Goal: Task Accomplishment & Management: Complete application form

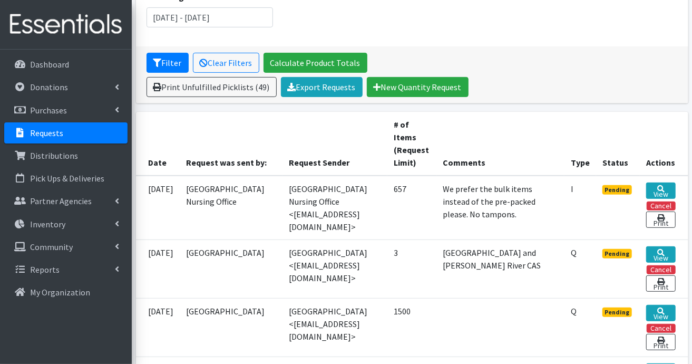
scroll to position [264, 0]
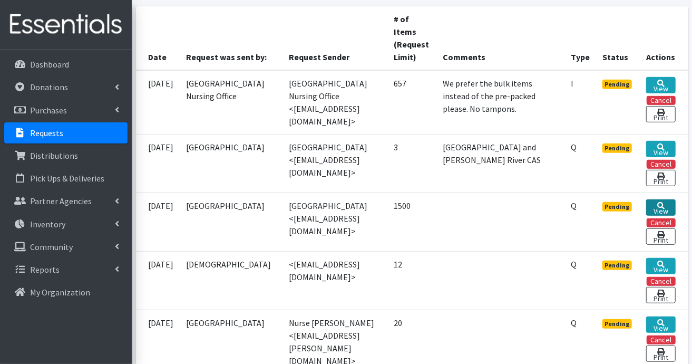
click at [661, 206] on link "View" at bounding box center [660, 207] width 29 height 16
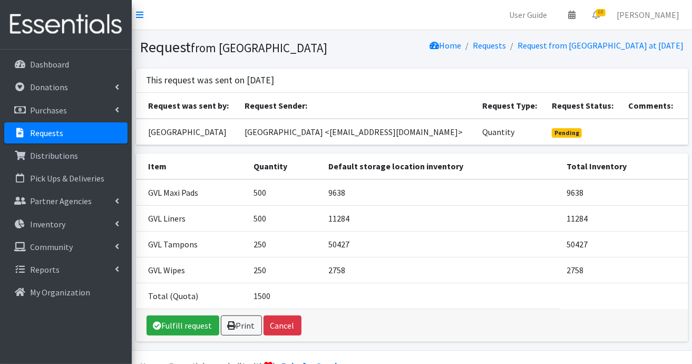
click at [54, 132] on p "Requests" at bounding box center [46, 133] width 33 height 11
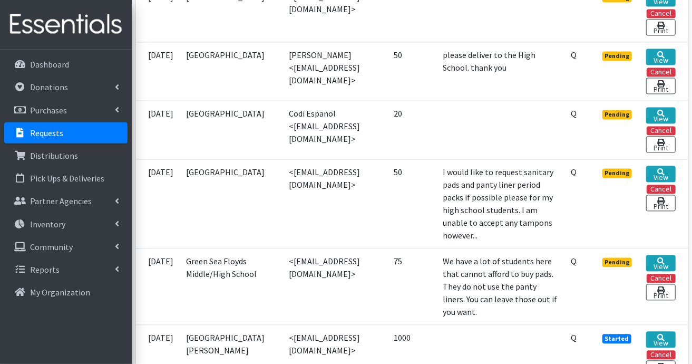
scroll to position [977, 0]
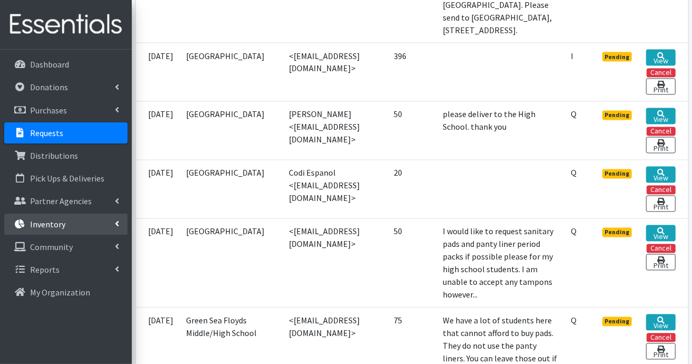
click at [44, 227] on p "Inventory" at bounding box center [47, 224] width 35 height 11
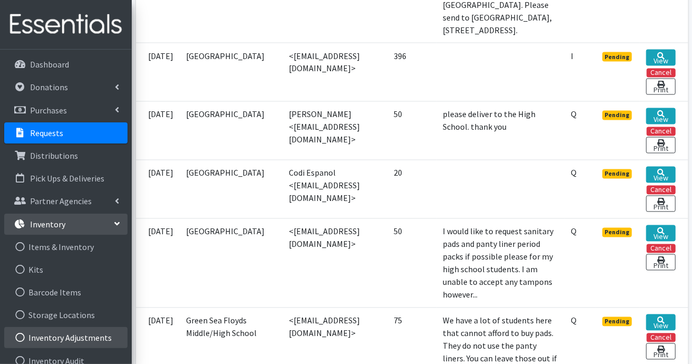
click at [75, 337] on link "Inventory Adjustments" at bounding box center [65, 337] width 123 height 21
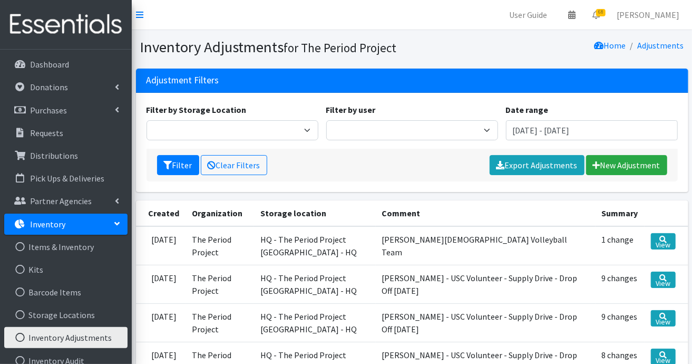
scroll to position [53, 0]
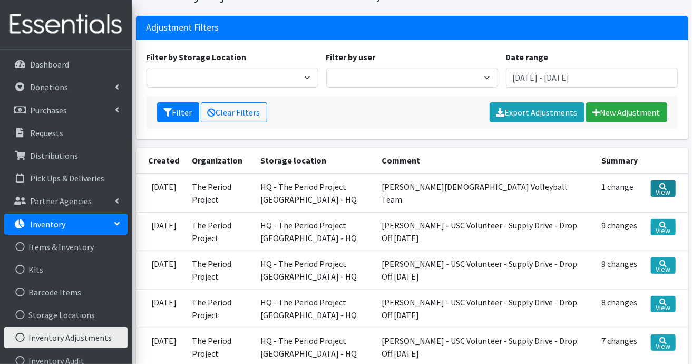
click at [660, 183] on icon at bounding box center [663, 186] width 7 height 7
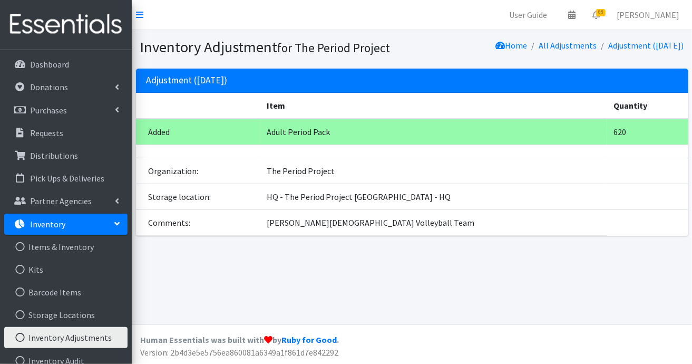
click at [54, 224] on p "Inventory" at bounding box center [47, 224] width 35 height 11
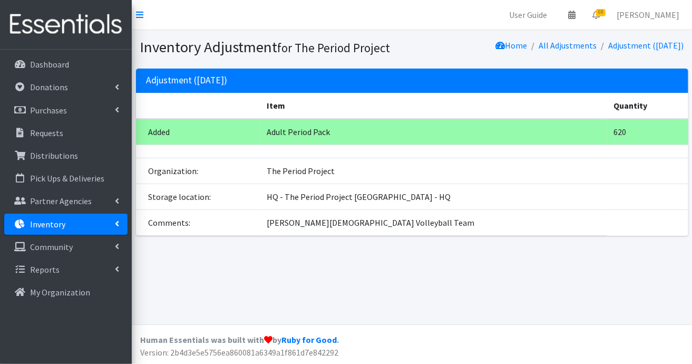
click at [120, 223] on link "Inventory" at bounding box center [65, 224] width 123 height 21
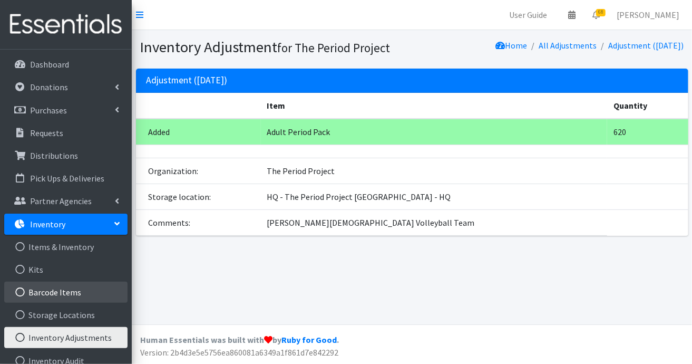
scroll to position [53, 0]
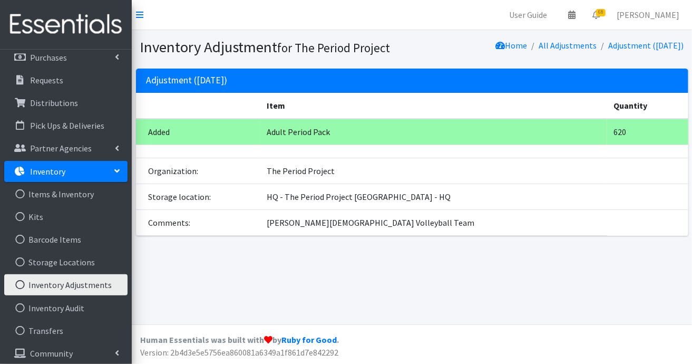
click at [95, 286] on link "Inventory Adjustments" at bounding box center [65, 284] width 123 height 21
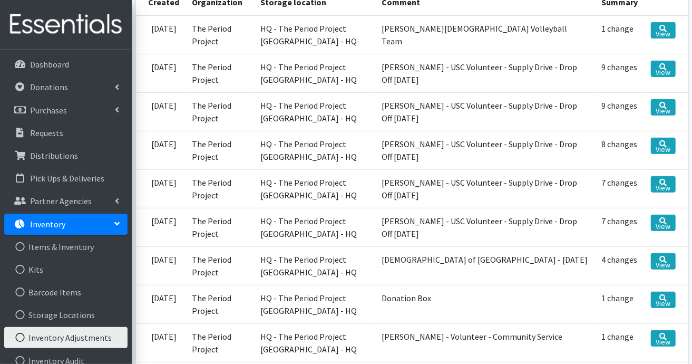
scroll to position [158, 0]
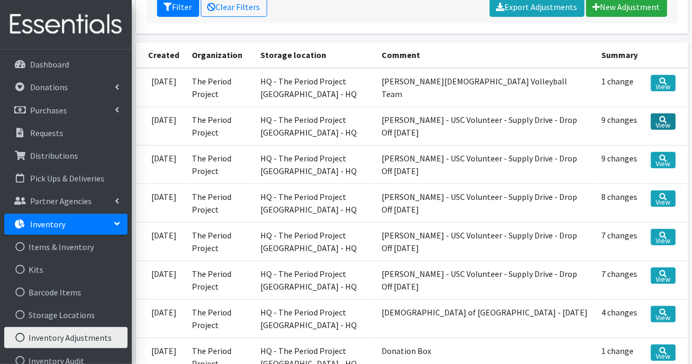
click at [665, 130] on link "View" at bounding box center [663, 121] width 25 height 16
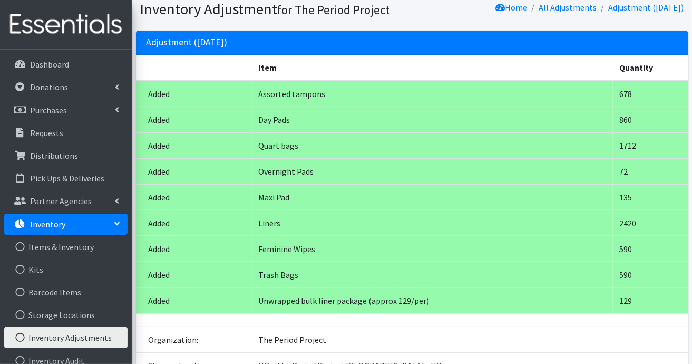
scroll to position [41, 0]
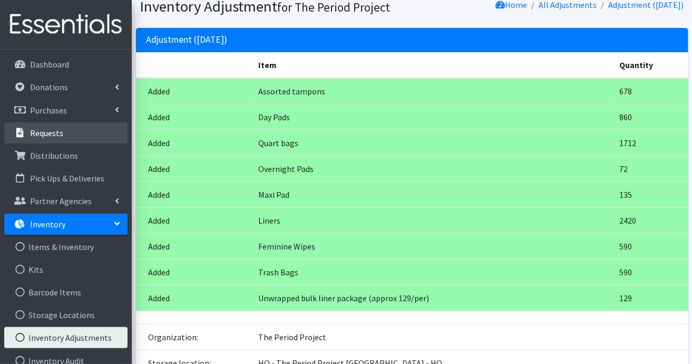
click at [49, 131] on p "Requests" at bounding box center [46, 133] width 33 height 11
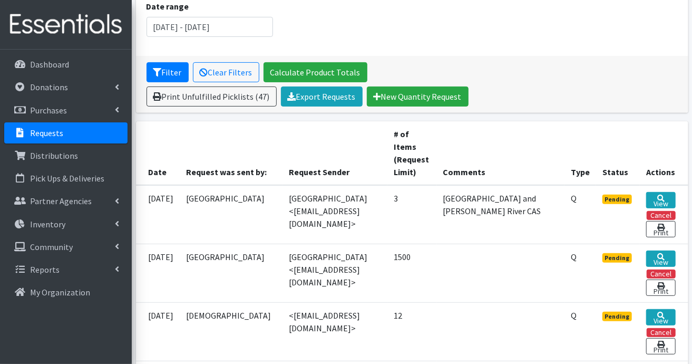
scroll to position [105, 0]
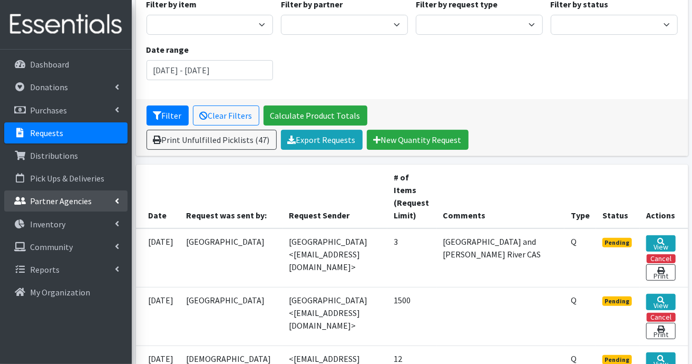
click at [54, 200] on p "Partner Agencies" at bounding box center [61, 201] width 62 height 11
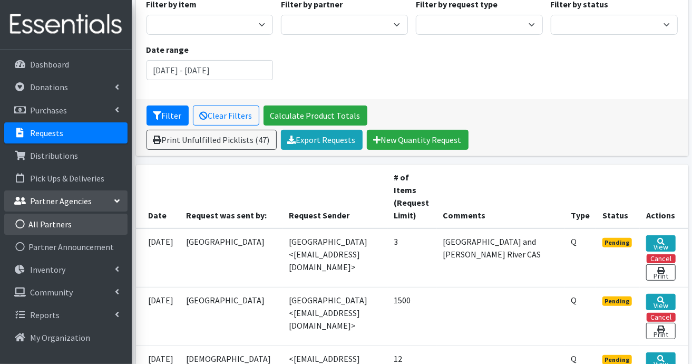
click at [51, 225] on link "All Partners" at bounding box center [65, 224] width 123 height 21
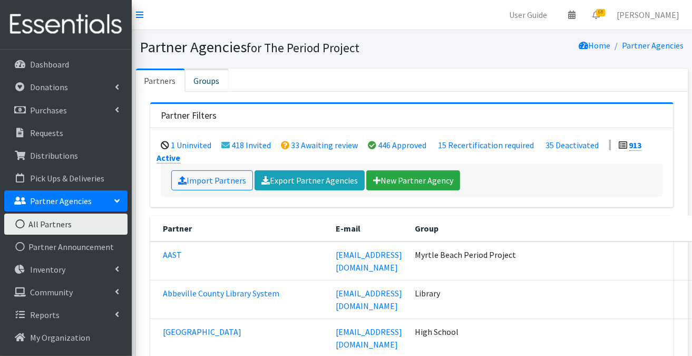
click at [204, 81] on link "Groups" at bounding box center [207, 80] width 44 height 23
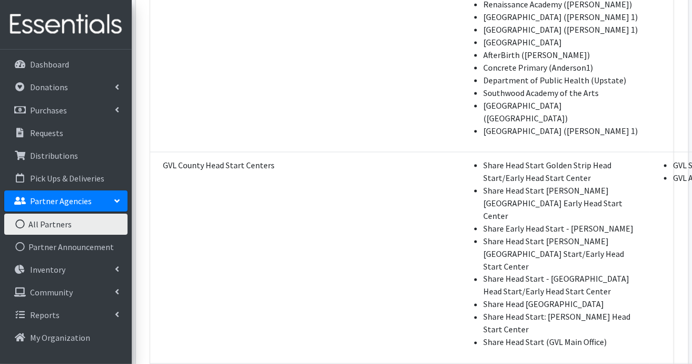
scroll to position [2952, 0]
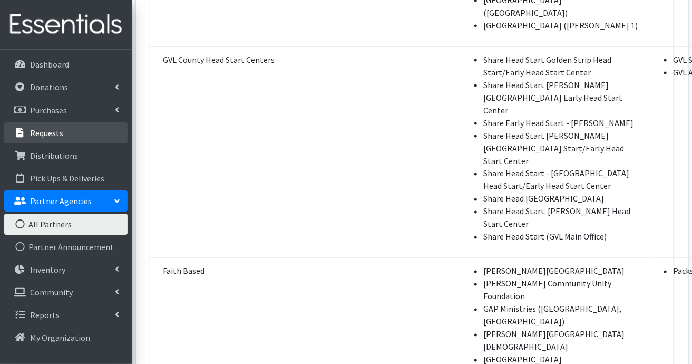
click at [48, 135] on p "Requests" at bounding box center [46, 133] width 33 height 11
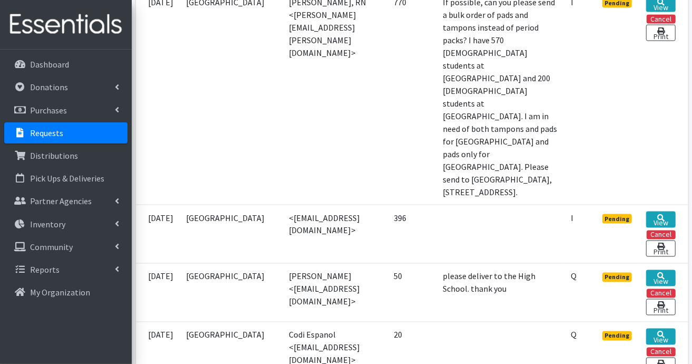
scroll to position [791, 0]
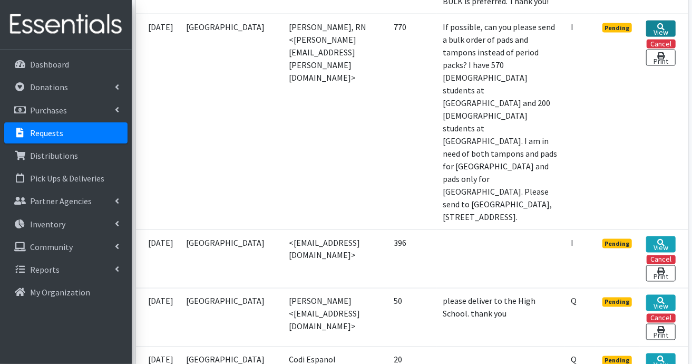
click at [667, 37] on link "View" at bounding box center [660, 29] width 29 height 16
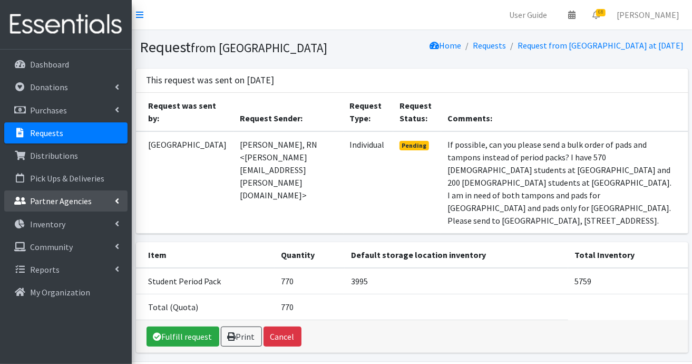
click at [54, 202] on p "Partner Agencies" at bounding box center [61, 201] width 62 height 11
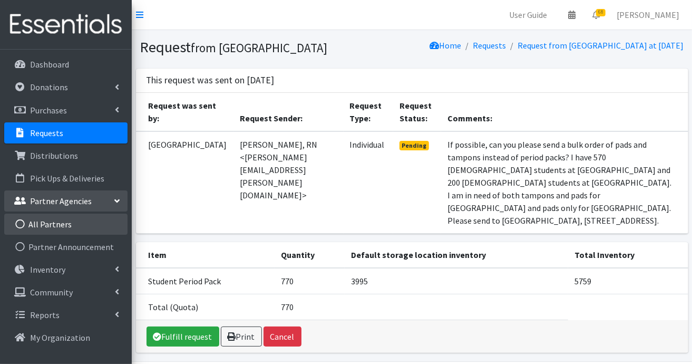
click at [49, 225] on link "All Partners" at bounding box center [65, 224] width 123 height 21
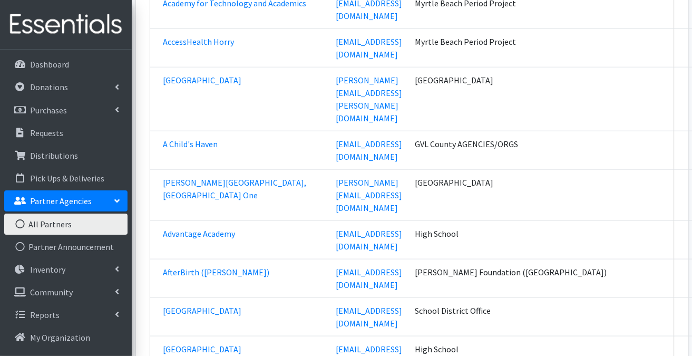
scroll to position [580, 0]
click at [37, 226] on link "All Partners" at bounding box center [65, 224] width 123 height 21
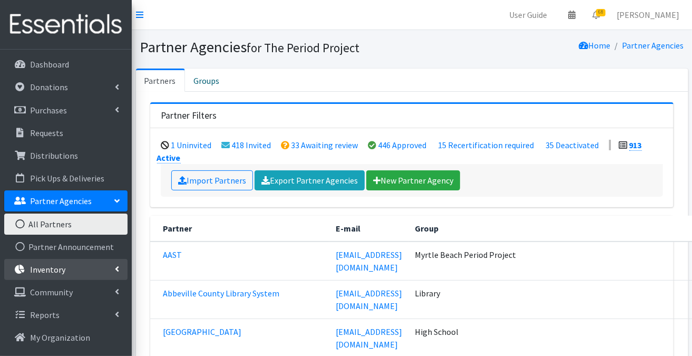
click at [67, 274] on link "Inventory" at bounding box center [65, 269] width 123 height 21
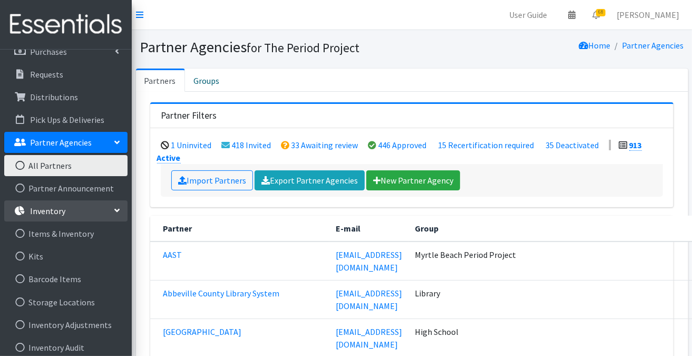
scroll to position [126, 0]
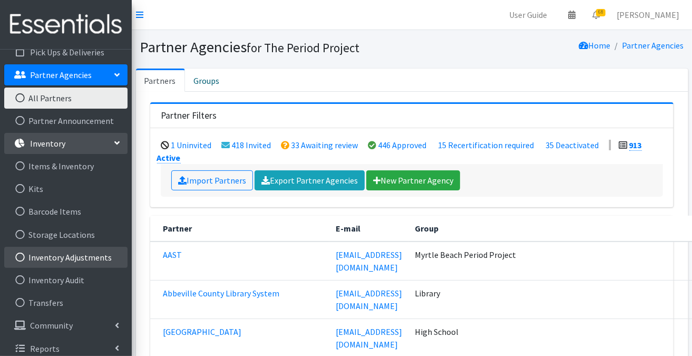
click at [82, 256] on link "Inventory Adjustments" at bounding box center [65, 257] width 123 height 21
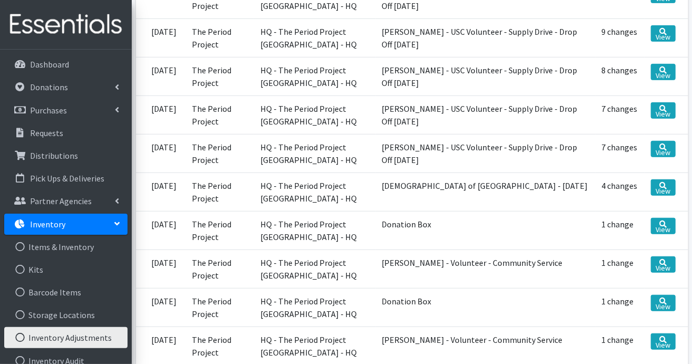
scroll to position [213, 0]
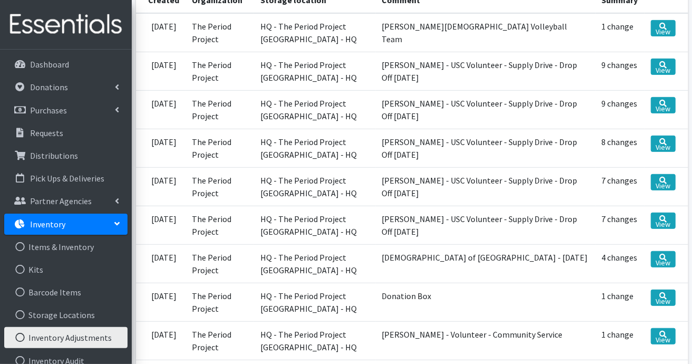
click at [81, 334] on link "Inventory Adjustments" at bounding box center [65, 337] width 123 height 21
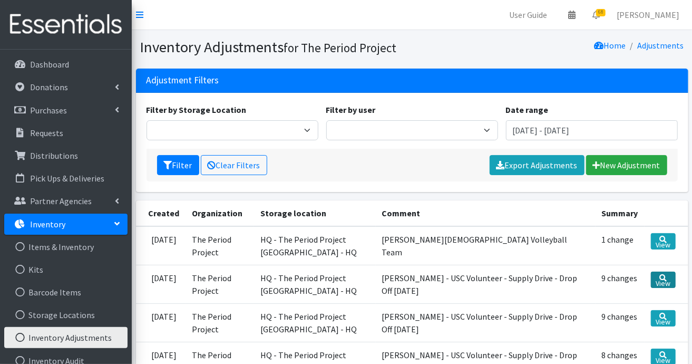
click at [667, 286] on link "View" at bounding box center [663, 279] width 25 height 16
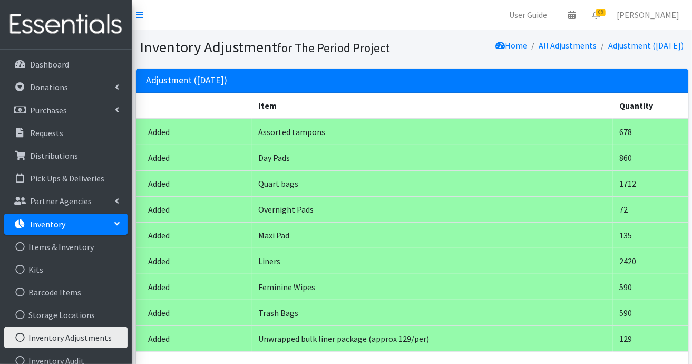
click at [119, 223] on icon at bounding box center [117, 223] width 8 height 4
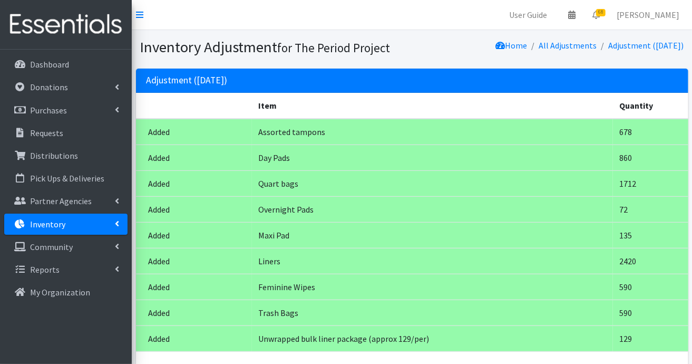
click at [120, 223] on link "Inventory" at bounding box center [65, 224] width 123 height 21
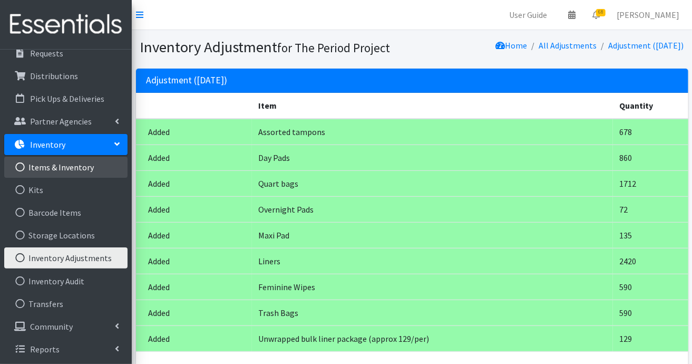
scroll to position [80, 0]
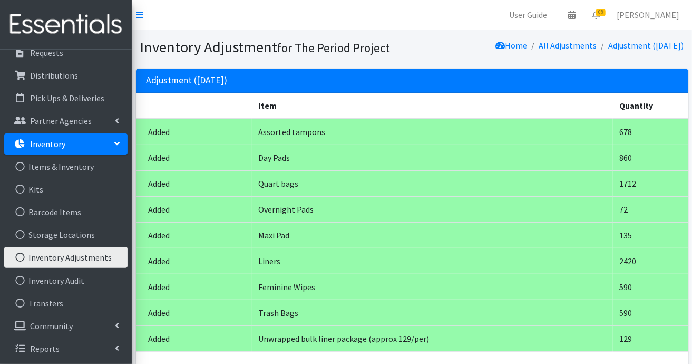
click at [96, 256] on link "Inventory Adjustments" at bounding box center [65, 257] width 123 height 21
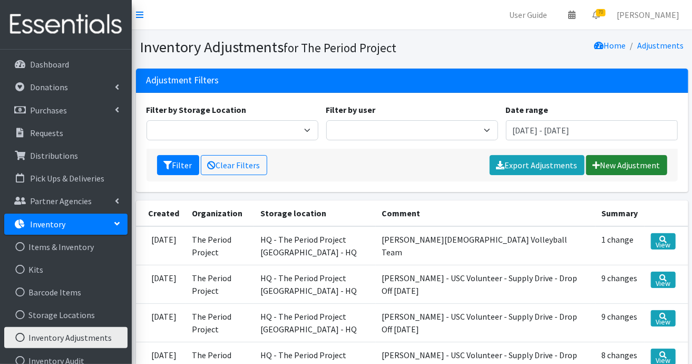
click at [626, 162] on link "New Adjustment" at bounding box center [626, 165] width 81 height 20
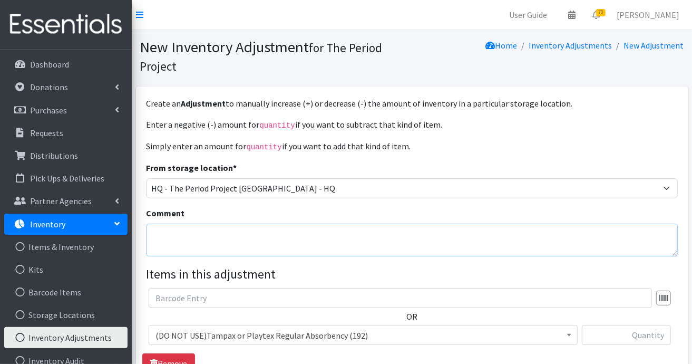
click at [486, 230] on textarea "Comment" at bounding box center [412, 240] width 531 height 33
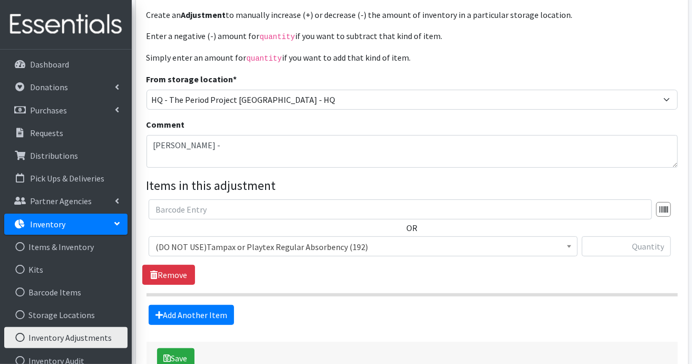
scroll to position [50, 0]
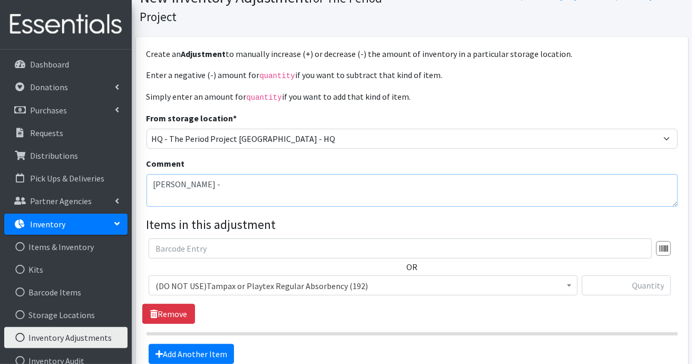
click at [387, 191] on textarea "Cydney Smith -" at bounding box center [412, 190] width 531 height 33
type textarea "[PERSON_NAME] - USC Volunteer - Correction for Human Essentials"
click at [572, 286] on span at bounding box center [569, 284] width 11 height 16
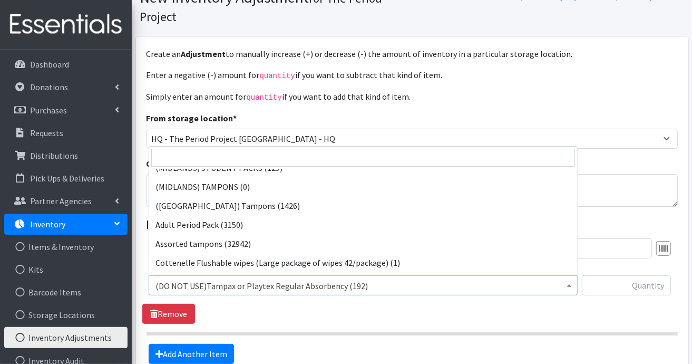
scroll to position [316, 0]
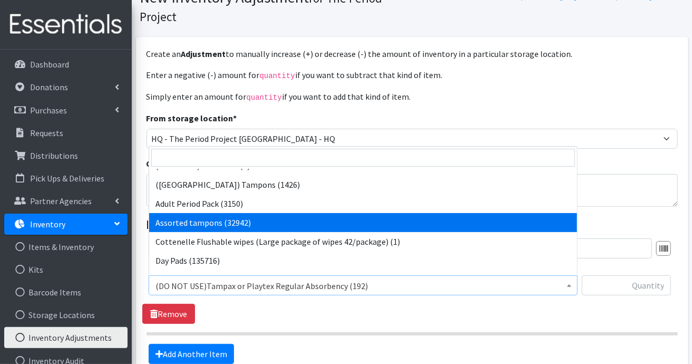
select select "14370"
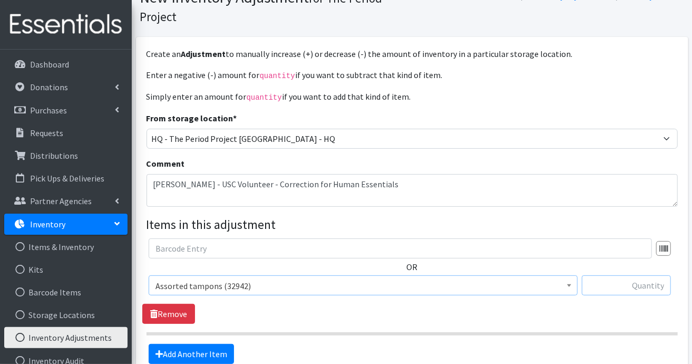
click at [655, 280] on input "text" at bounding box center [626, 285] width 89 height 20
type input "-678"
click at [220, 350] on link "Add Another Item" at bounding box center [191, 354] width 85 height 20
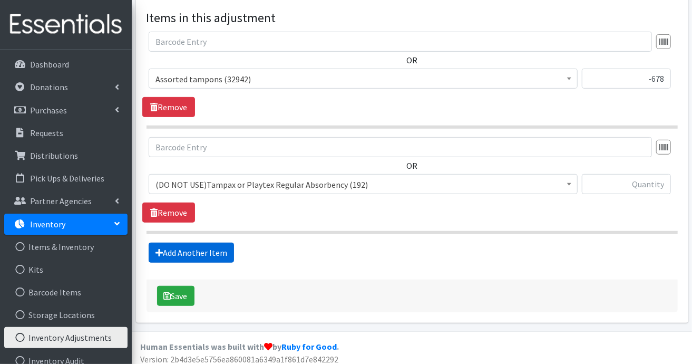
scroll to position [260, 0]
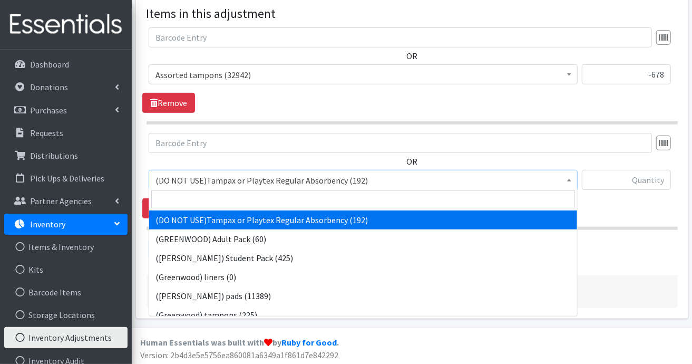
click at [570, 180] on span at bounding box center [569, 178] width 11 height 16
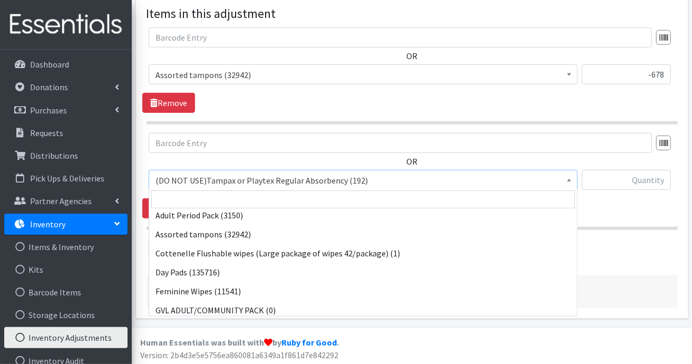
scroll to position [348, 0]
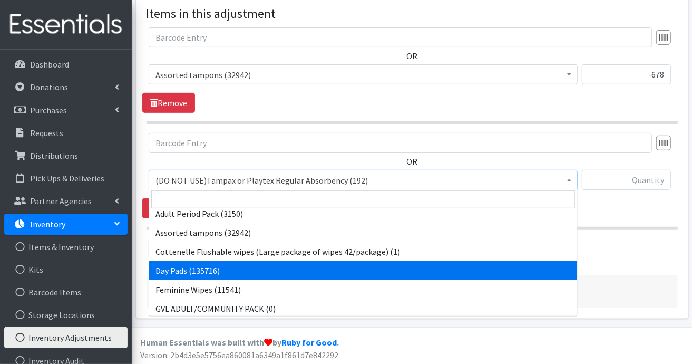
select select "7759"
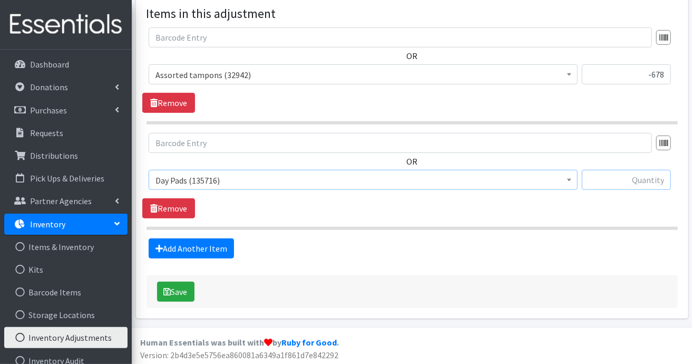
click at [635, 180] on input "text" at bounding box center [626, 180] width 89 height 20
type input "860"
click at [196, 246] on link "Add Another Item" at bounding box center [191, 248] width 85 height 20
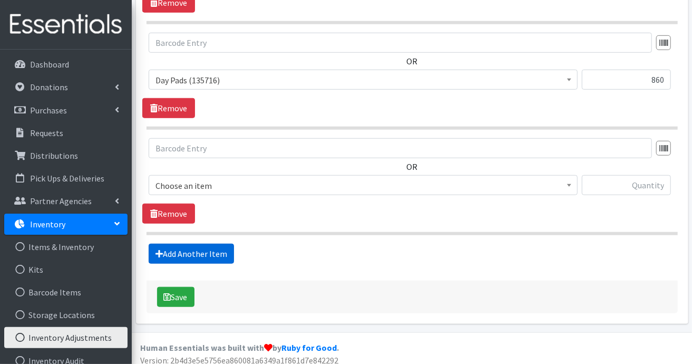
scroll to position [365, 0]
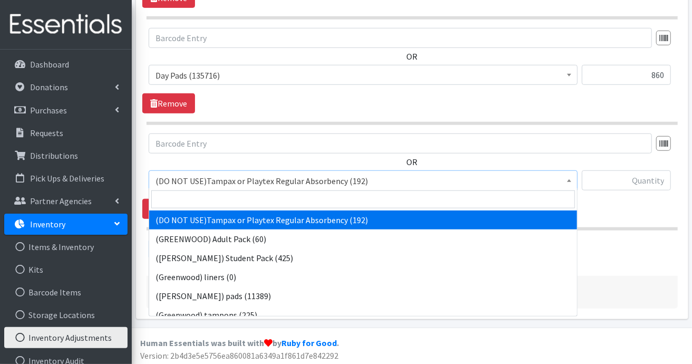
click at [570, 179] on b at bounding box center [569, 180] width 4 height 3
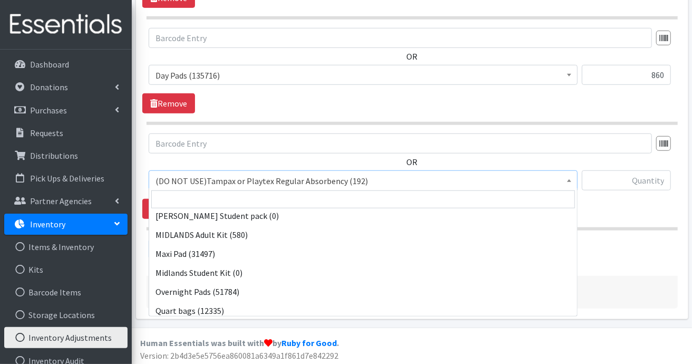
scroll to position [917, 0]
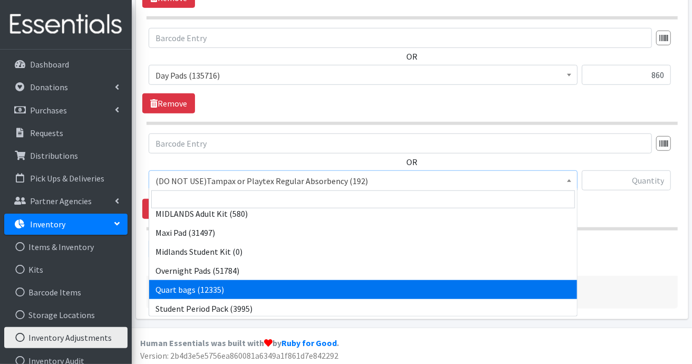
select select "13384"
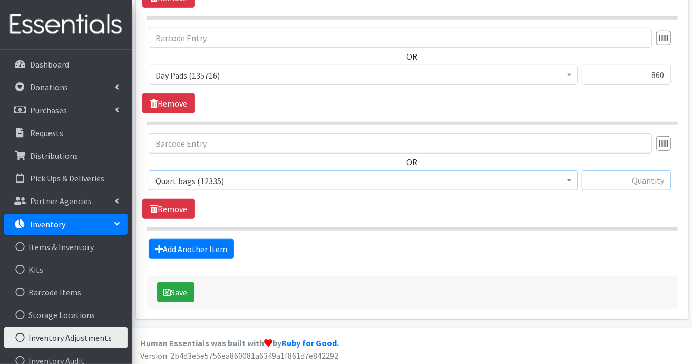
click at [650, 180] on input "text" at bounding box center [626, 180] width 89 height 20
type input "1712"
click at [215, 244] on link "Add Another Item" at bounding box center [191, 249] width 85 height 20
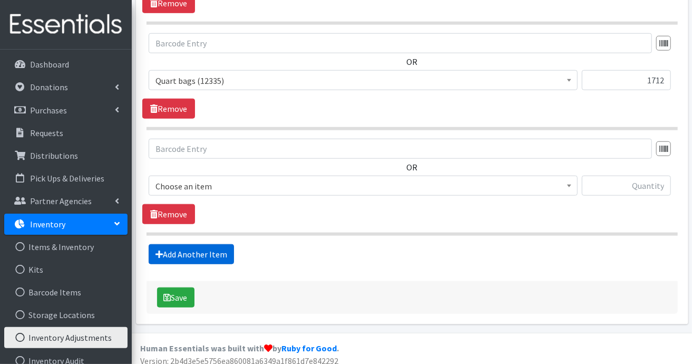
scroll to position [470, 0]
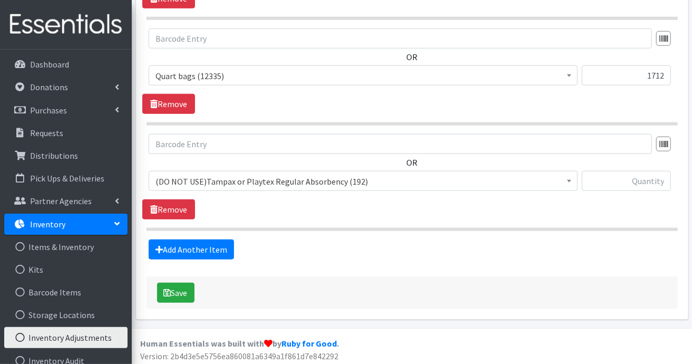
click at [568, 182] on span at bounding box center [569, 179] width 11 height 16
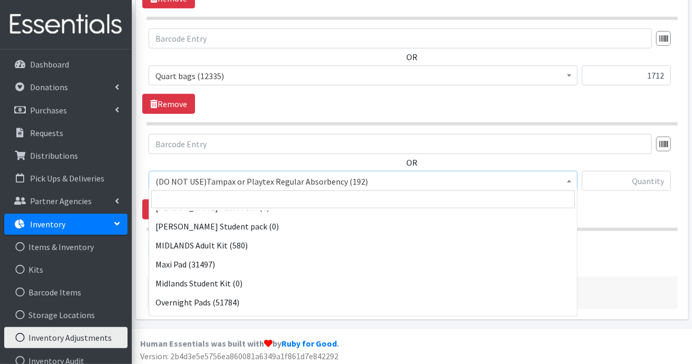
scroll to position [907, 0]
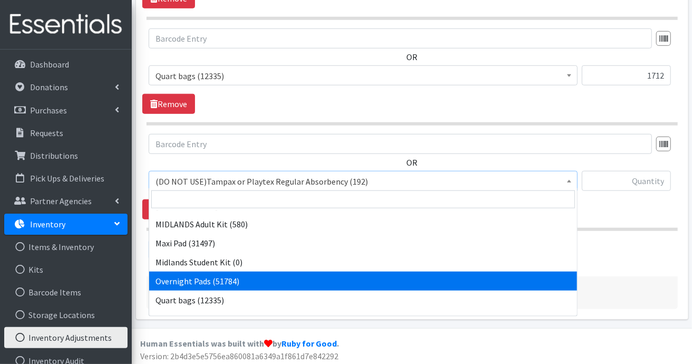
select select "7593"
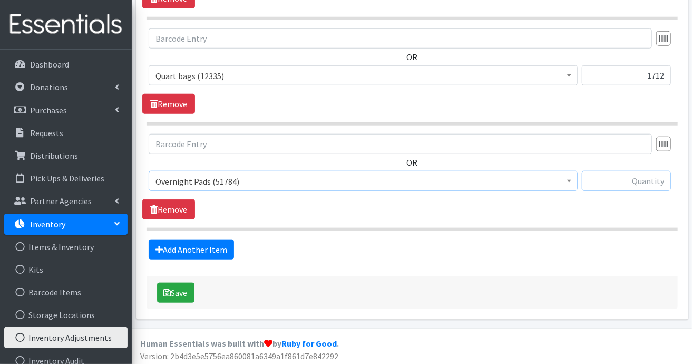
click at [646, 180] on input "text" at bounding box center [626, 181] width 89 height 20
type input "-72"
drag, startPoint x: 644, startPoint y: 72, endPoint x: 660, endPoint y: 73, distance: 15.9
click at [645, 72] on input "1712" at bounding box center [626, 75] width 89 height 20
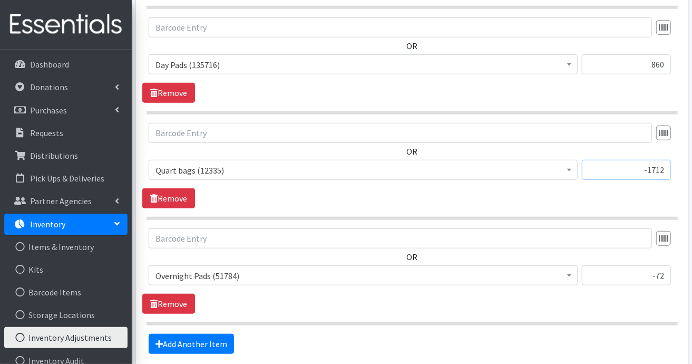
scroll to position [312, 0]
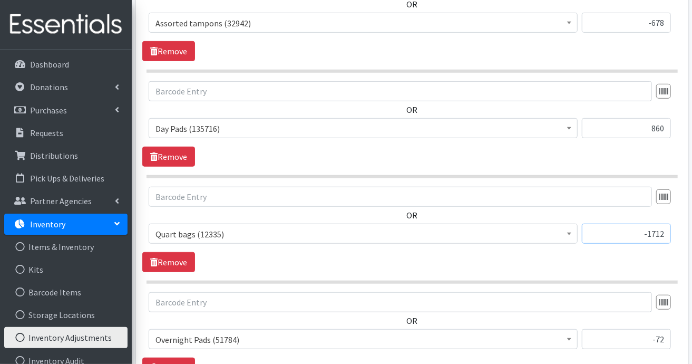
type input "-1712"
click at [648, 123] on input "860" at bounding box center [626, 128] width 89 height 20
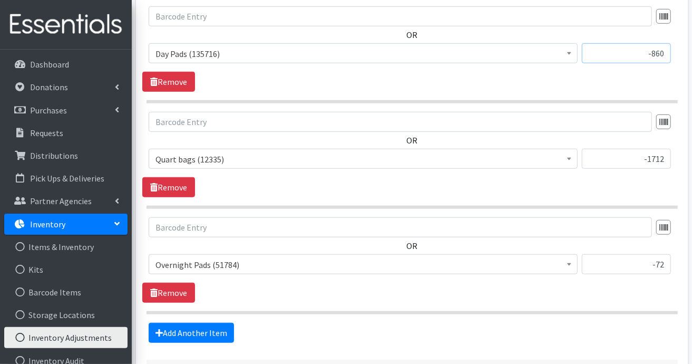
scroll to position [470, 0]
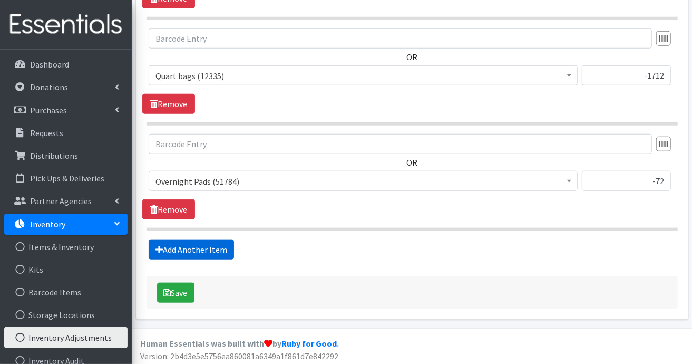
type input "-860"
click at [214, 247] on link "Add Another Item" at bounding box center [191, 249] width 85 height 20
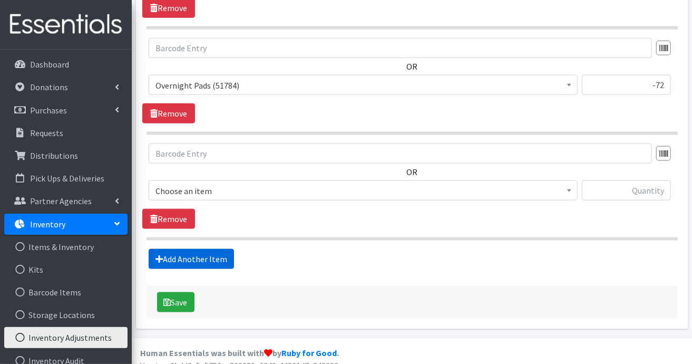
scroll to position [575, 0]
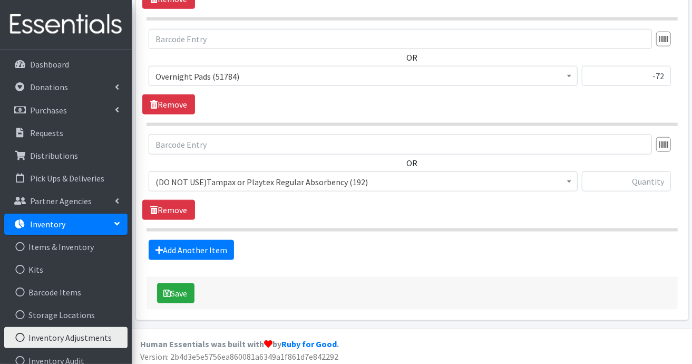
click at [571, 180] on b at bounding box center [569, 181] width 4 height 3
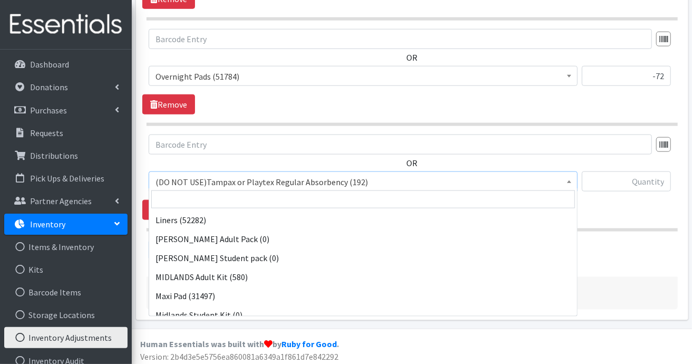
scroll to position [865, 0]
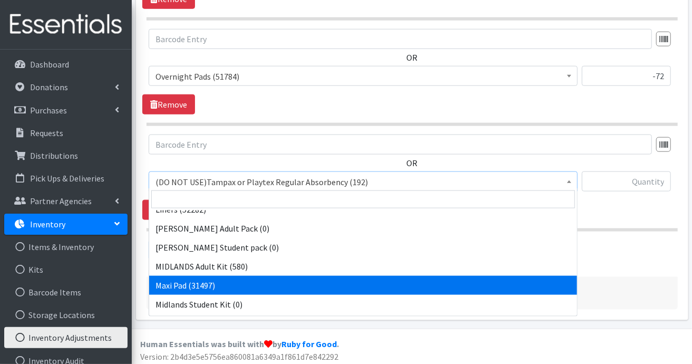
select select "11144"
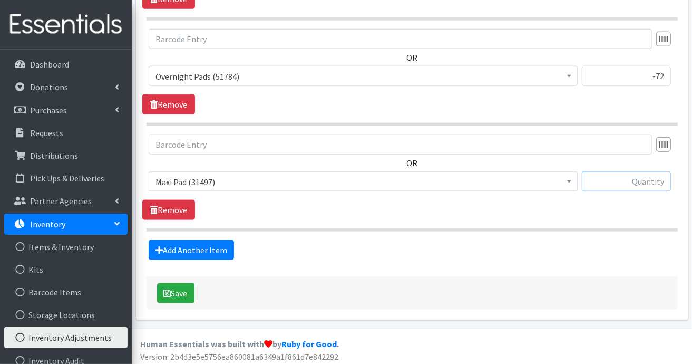
click at [647, 176] on input "text" at bounding box center [626, 181] width 89 height 20
type input "-135"
click at [199, 242] on link "Add Another Item" at bounding box center [191, 250] width 85 height 20
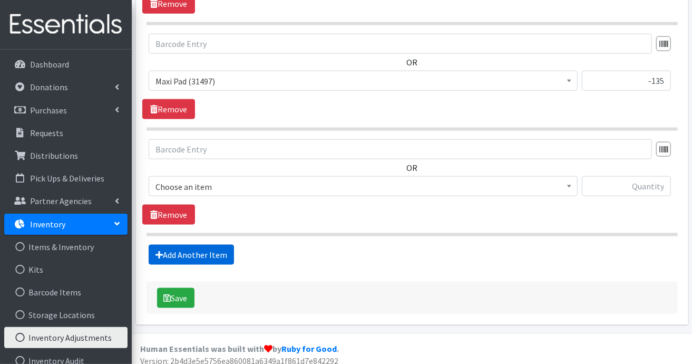
scroll to position [681, 0]
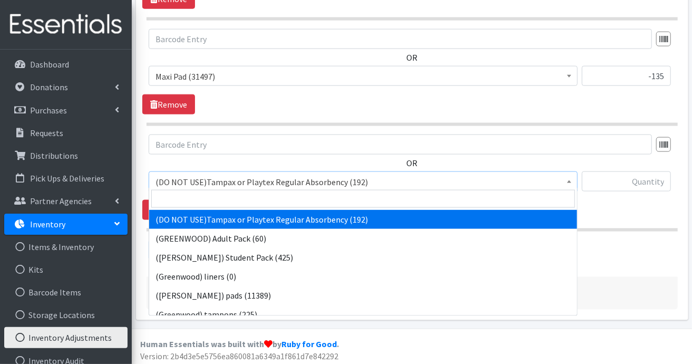
click at [571, 180] on b at bounding box center [569, 181] width 4 height 3
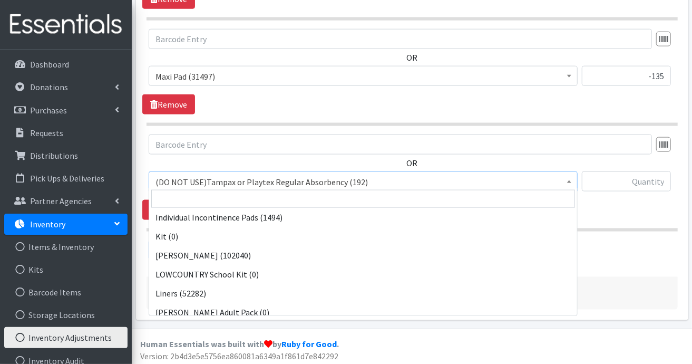
scroll to position [801, 0]
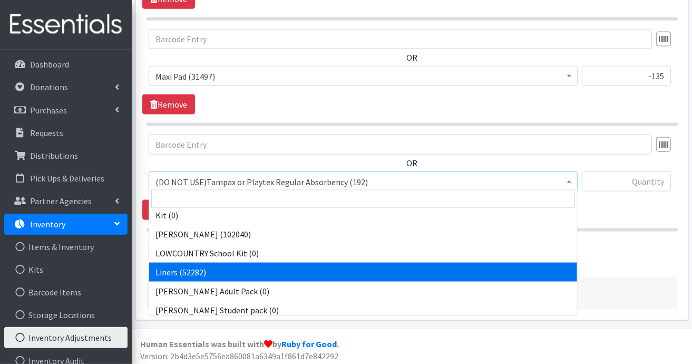
select select "7758"
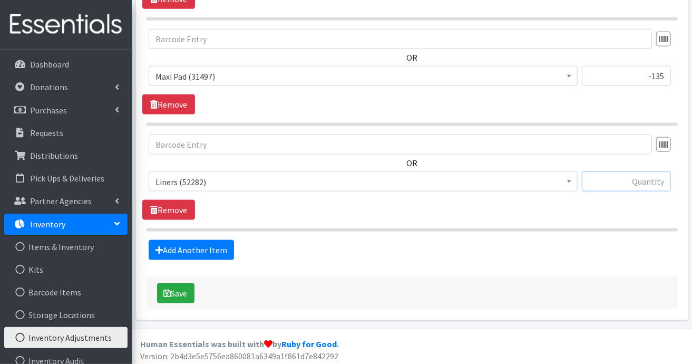
click at [617, 176] on input "text" at bounding box center [626, 181] width 89 height 20
type input "-2420"
click at [214, 246] on link "Add Another Item" at bounding box center [191, 250] width 85 height 20
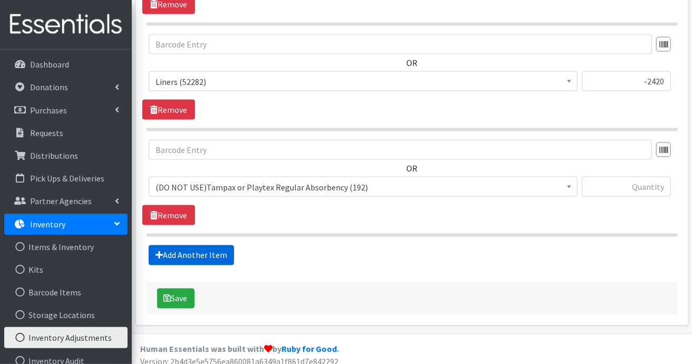
scroll to position [785, 0]
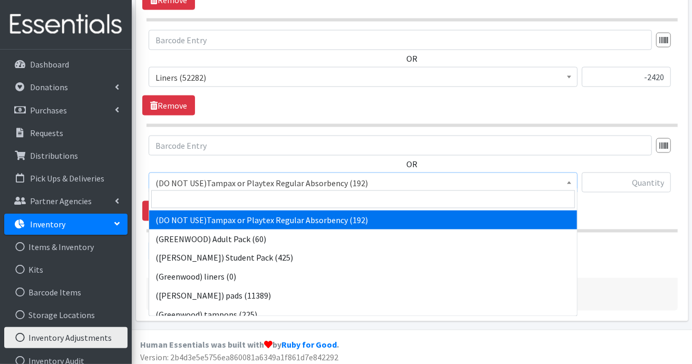
click at [569, 176] on span at bounding box center [569, 181] width 11 height 16
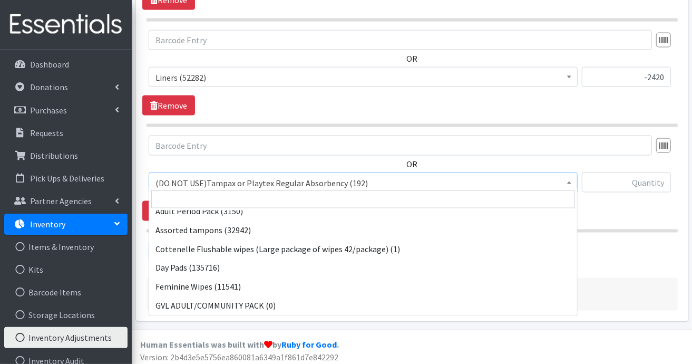
scroll to position [351, 0]
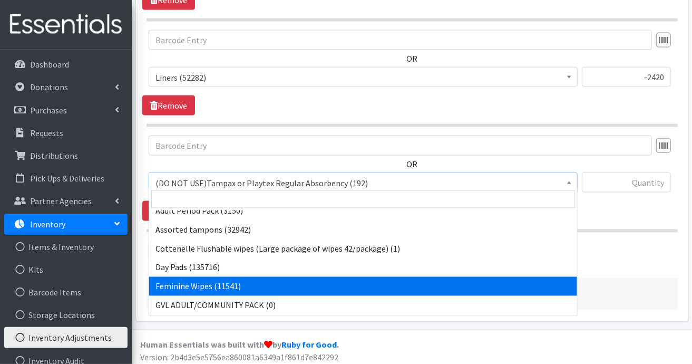
select select "7610"
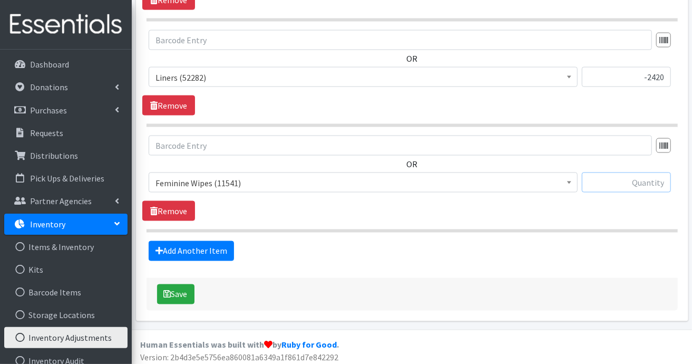
click at [617, 175] on input "text" at bounding box center [626, 182] width 89 height 20
type input "-590"
click at [183, 248] on link "Add Another Item" at bounding box center [191, 251] width 85 height 20
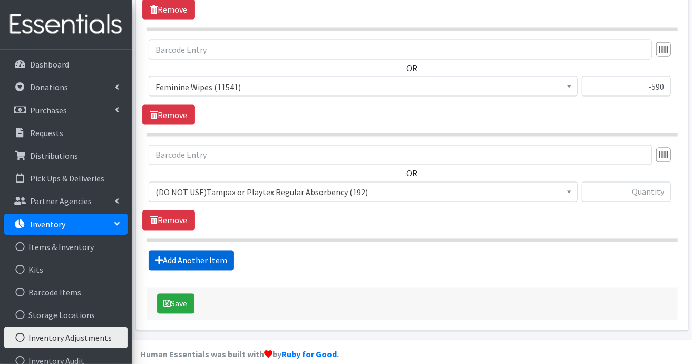
scroll to position [890, 0]
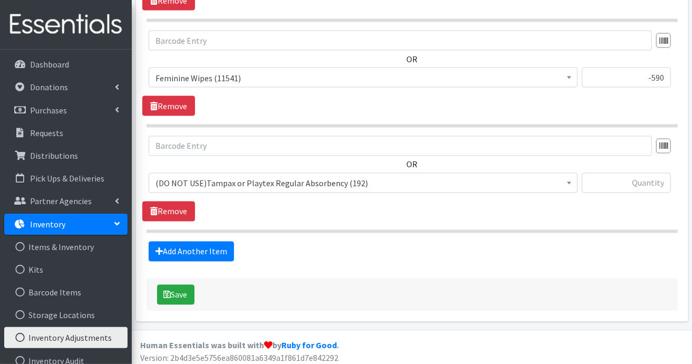
click at [571, 182] on b at bounding box center [569, 183] width 4 height 3
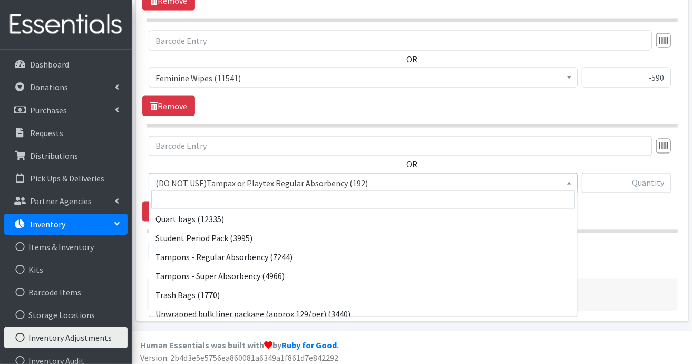
scroll to position [994, 0]
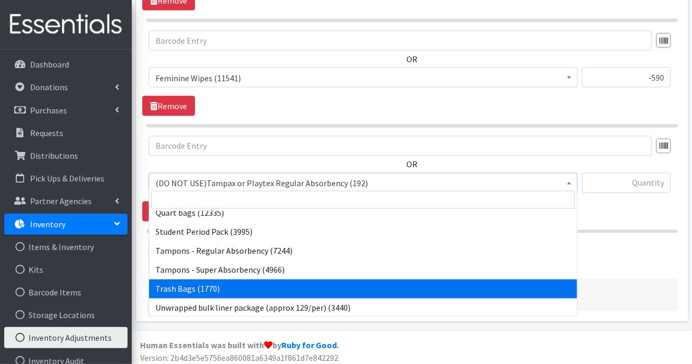
select select "15568"
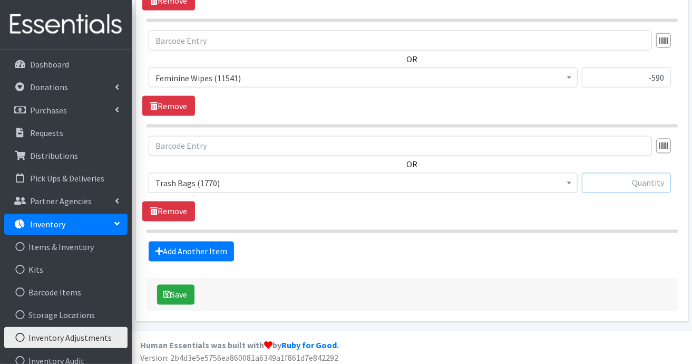
click at [646, 182] on input "text" at bounding box center [626, 183] width 89 height 20
type input "-590"
click at [196, 242] on link "Add Another Item" at bounding box center [191, 251] width 85 height 20
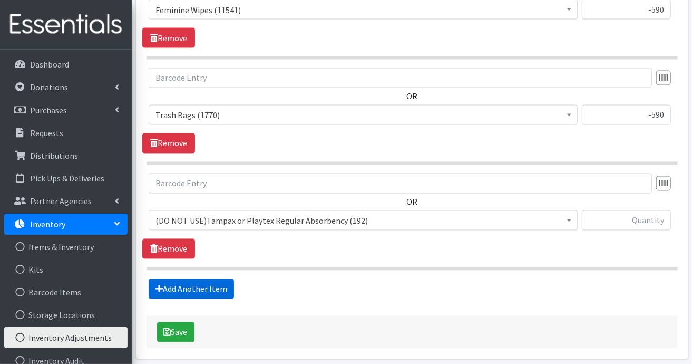
scroll to position [995, 0]
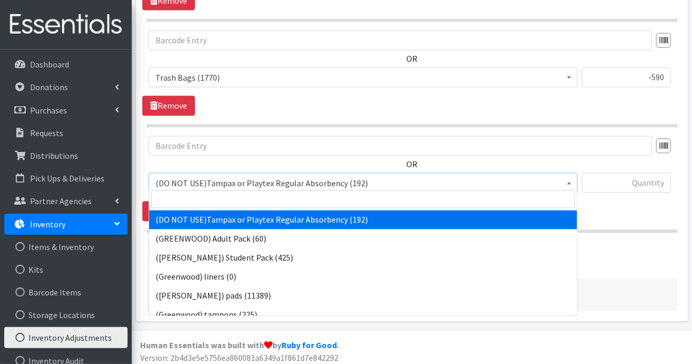
click at [573, 179] on span at bounding box center [569, 181] width 11 height 16
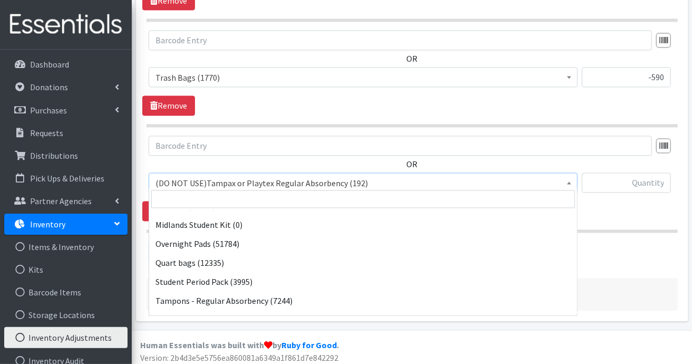
scroll to position [995, 0]
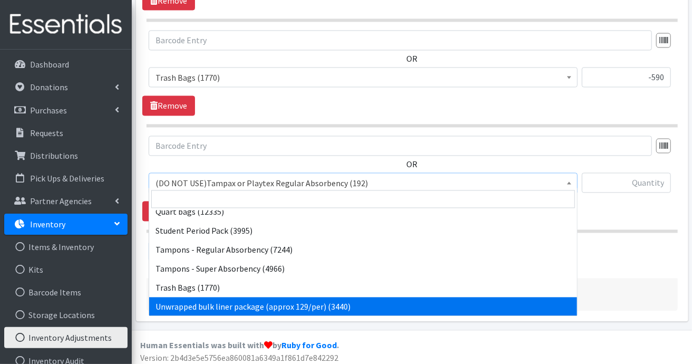
select select "13382"
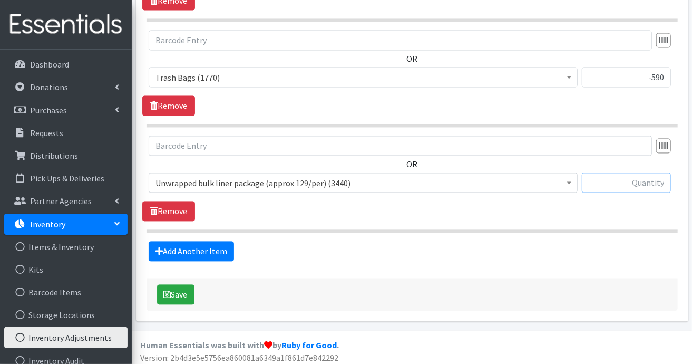
click at [628, 176] on input "text" at bounding box center [626, 183] width 89 height 20
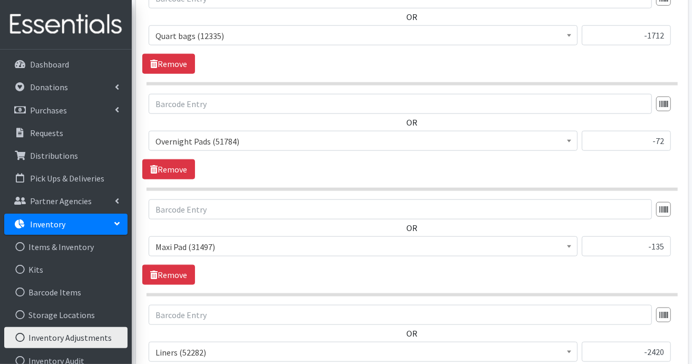
scroll to position [468, 0]
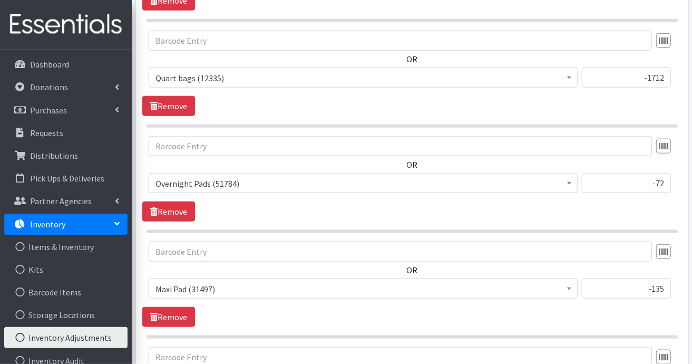
type input "-129"
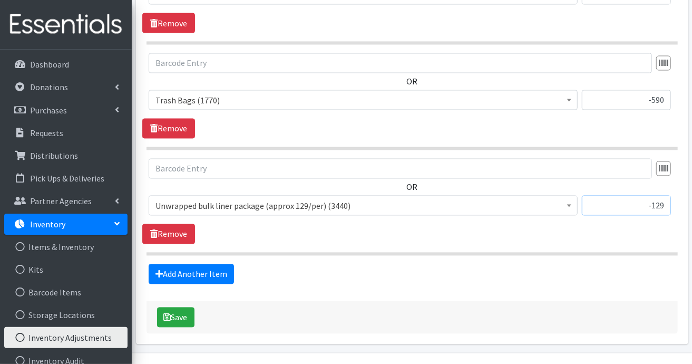
scroll to position [977, 0]
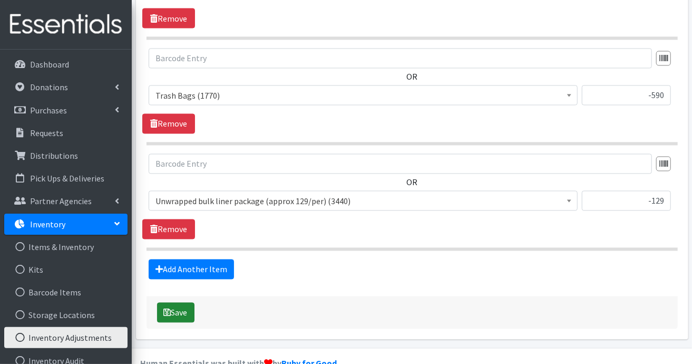
click at [178, 308] on button "Save" at bounding box center [175, 313] width 37 height 20
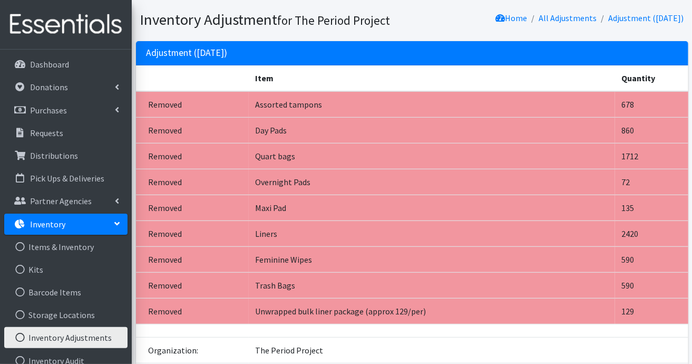
scroll to position [105, 0]
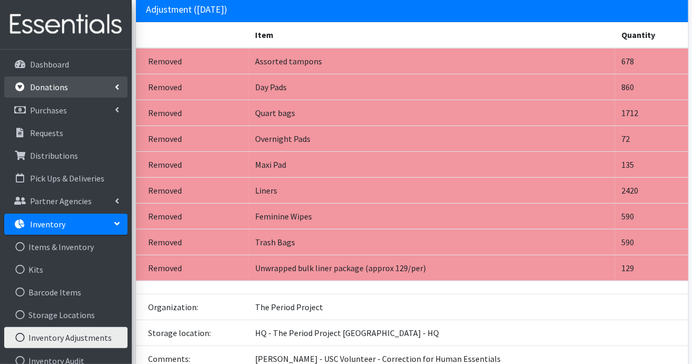
click at [35, 84] on p "Donations" at bounding box center [49, 87] width 38 height 11
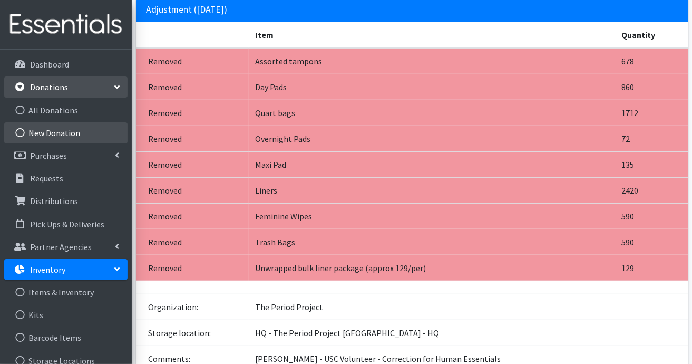
click at [58, 131] on link "New Donation" at bounding box center [65, 132] width 123 height 21
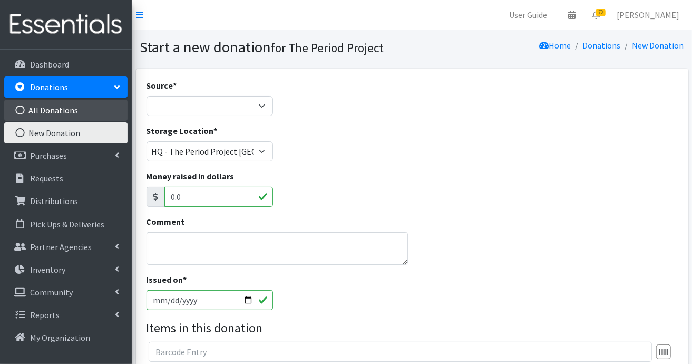
click at [51, 111] on link "All Donations" at bounding box center [65, 110] width 123 height 21
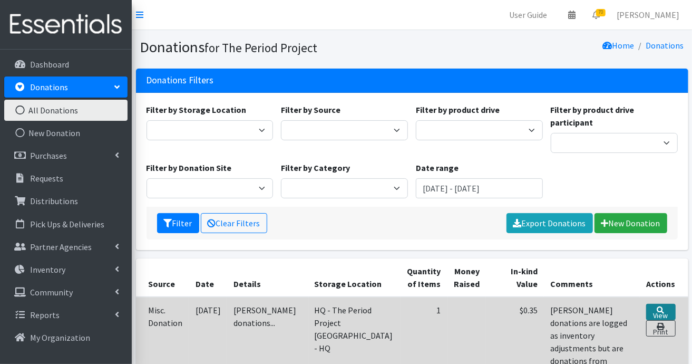
click at [657, 306] on icon at bounding box center [660, 309] width 7 height 7
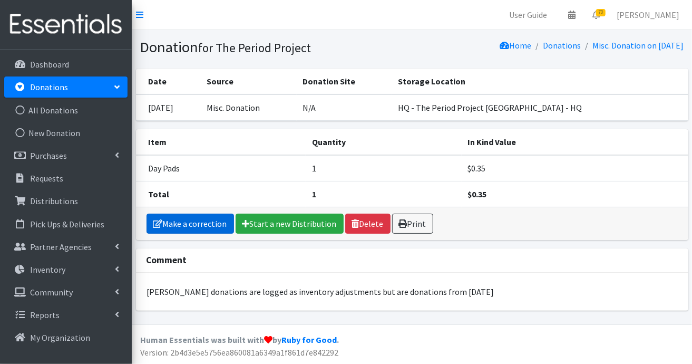
click at [190, 221] on link "Make a correction" at bounding box center [191, 224] width 88 height 20
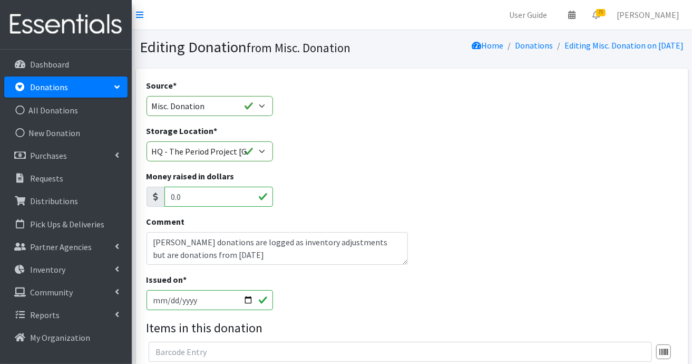
scroll to position [158, 0]
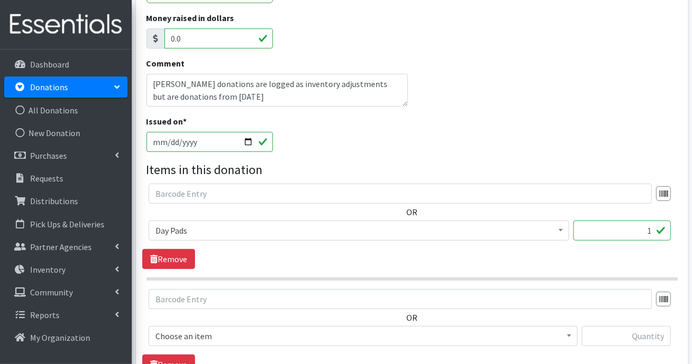
click at [655, 235] on input "1" at bounding box center [623, 230] width 98 height 20
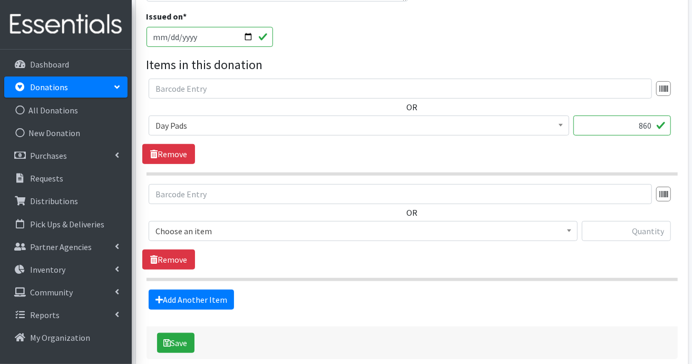
scroll to position [264, 0]
type input "860"
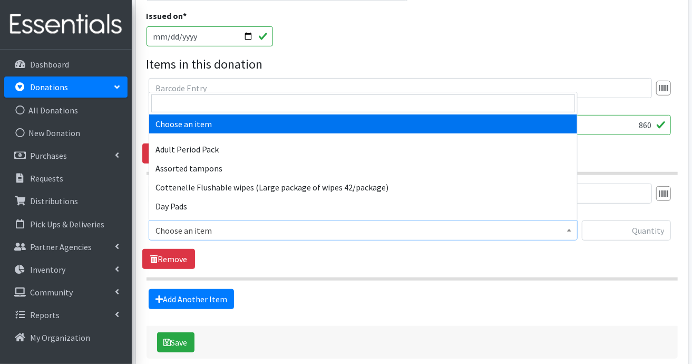
click at [570, 231] on span at bounding box center [569, 229] width 11 height 16
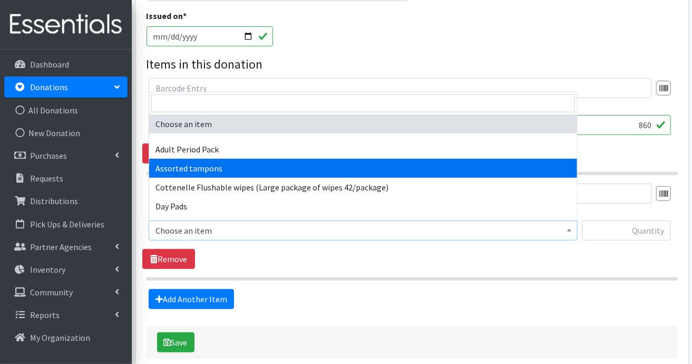
select select "14370"
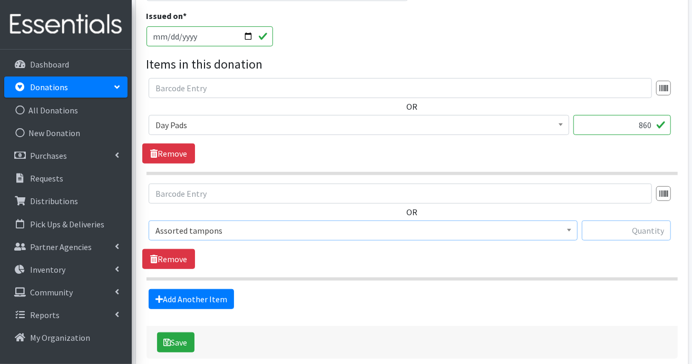
click at [614, 224] on input "text" at bounding box center [626, 230] width 89 height 20
type input "678"
click at [225, 300] on link "Add Another Item" at bounding box center [191, 299] width 85 height 20
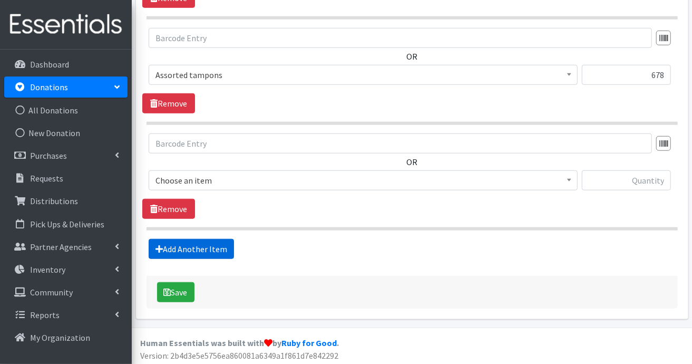
scroll to position [420, 0]
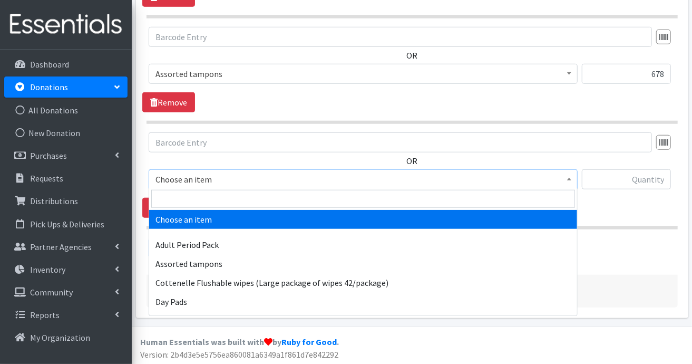
click at [569, 180] on span at bounding box center [569, 178] width 11 height 16
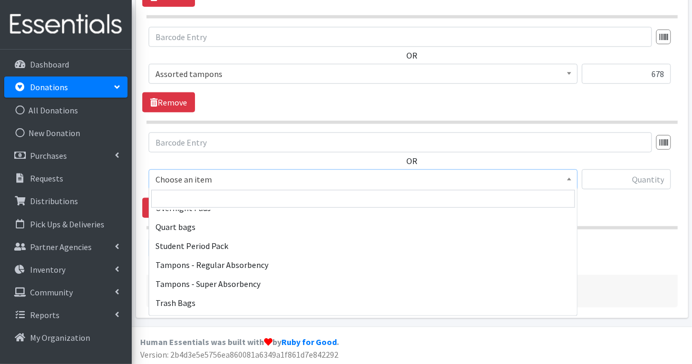
scroll to position [1020, 0]
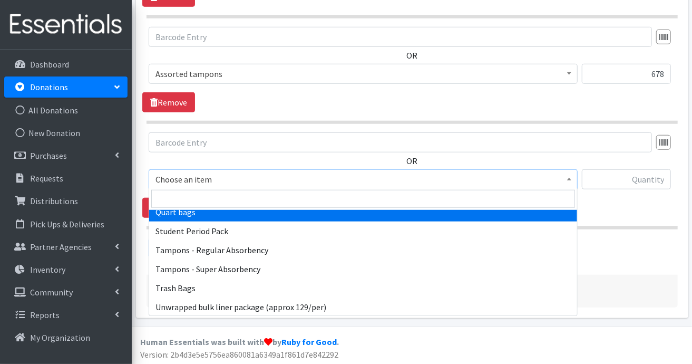
select select "13384"
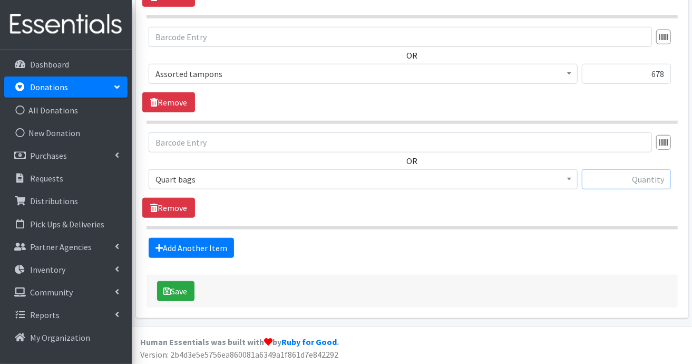
click at [624, 176] on input "text" at bounding box center [626, 179] width 89 height 20
type input "1712"
click at [188, 241] on link "Add Another Item" at bounding box center [191, 248] width 85 height 20
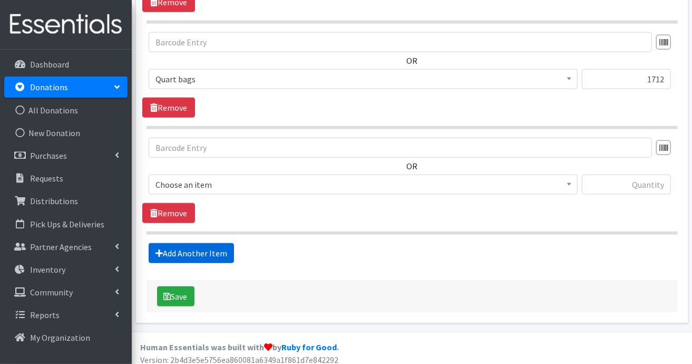
scroll to position [525, 0]
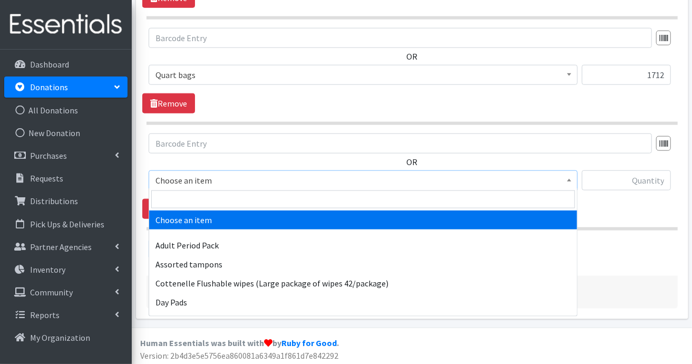
click at [564, 179] on span at bounding box center [569, 179] width 11 height 16
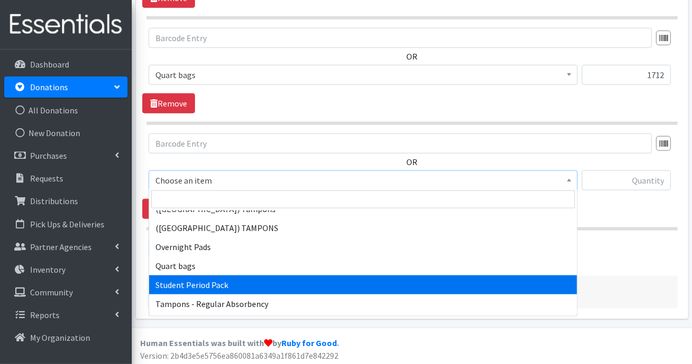
scroll to position [949, 0]
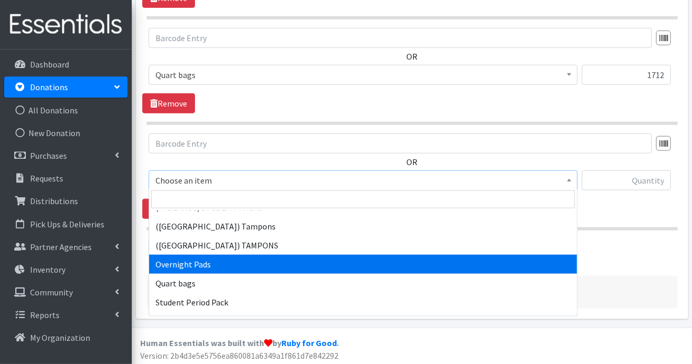
select select "7593"
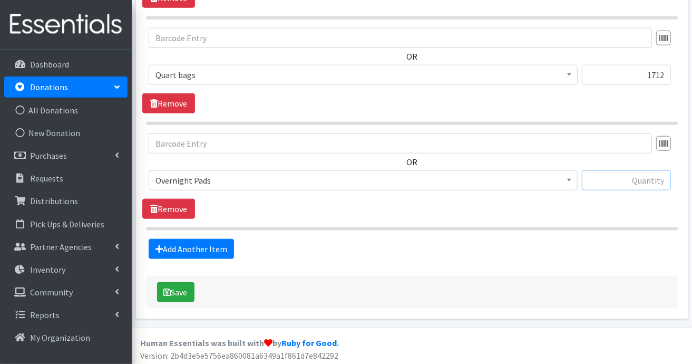
click at [596, 174] on input "text" at bounding box center [626, 180] width 89 height 20
type input "72"
click at [206, 247] on link "Add Another Item" at bounding box center [191, 249] width 85 height 20
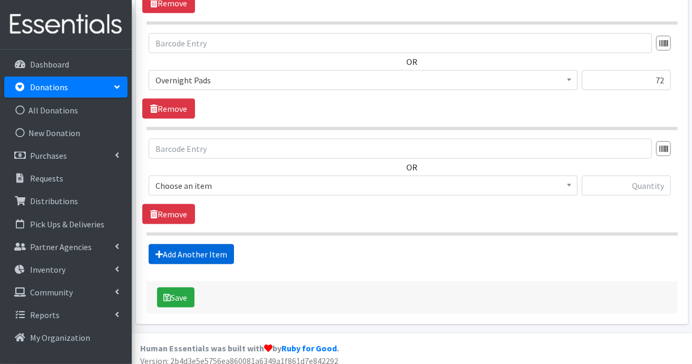
scroll to position [629, 0]
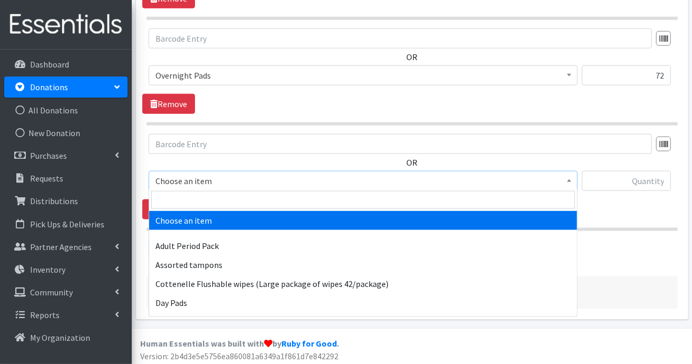
click at [569, 175] on span at bounding box center [569, 179] width 11 height 16
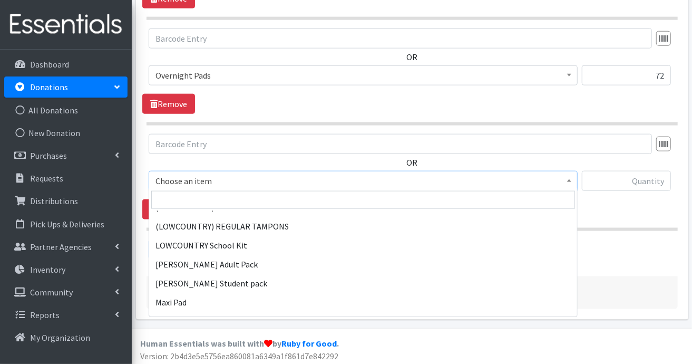
scroll to position [738, 0]
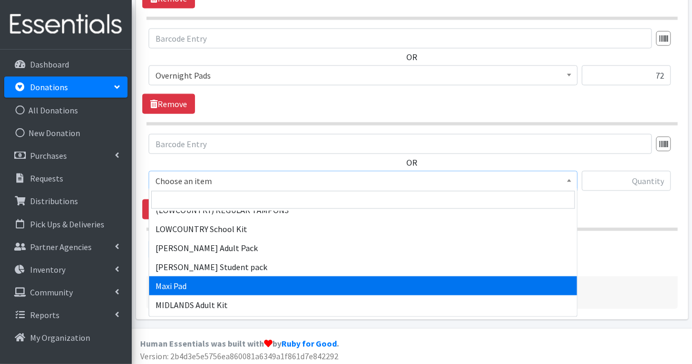
select select "11144"
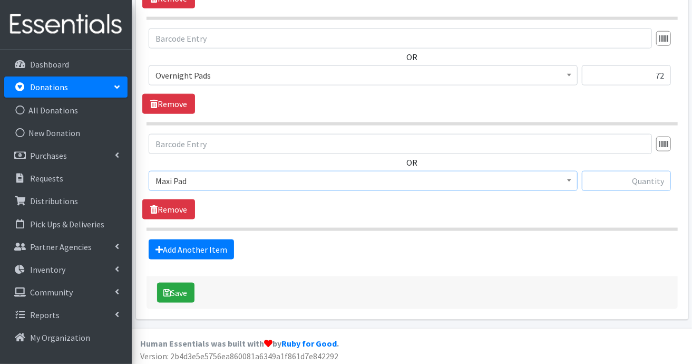
click at [645, 179] on input "text" at bounding box center [626, 181] width 89 height 20
type input "135"
click at [201, 246] on link "Add Another Item" at bounding box center [191, 249] width 85 height 20
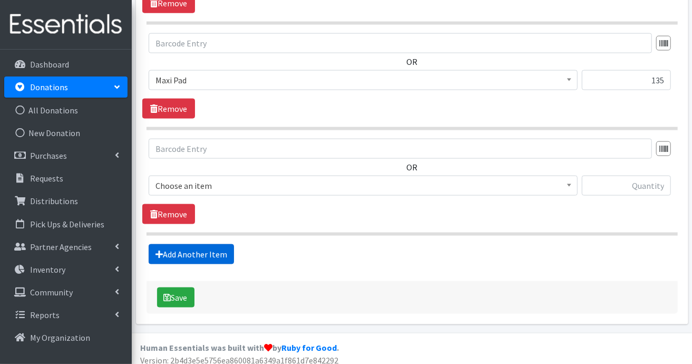
scroll to position [735, 0]
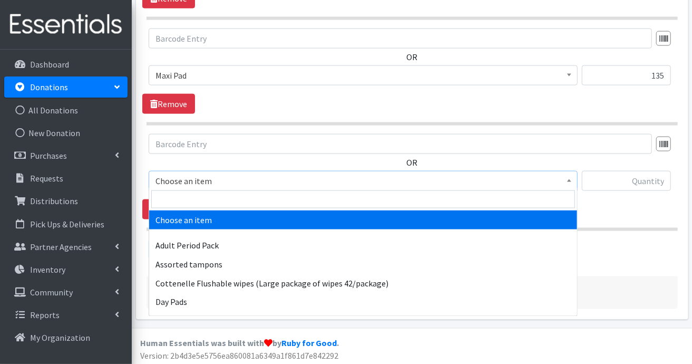
click at [569, 181] on span at bounding box center [569, 179] width 11 height 16
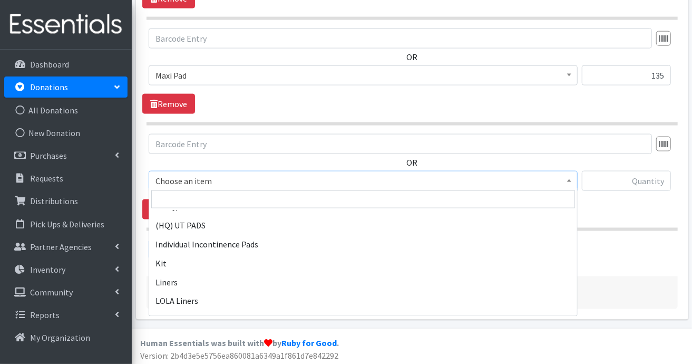
scroll to position [590, 0]
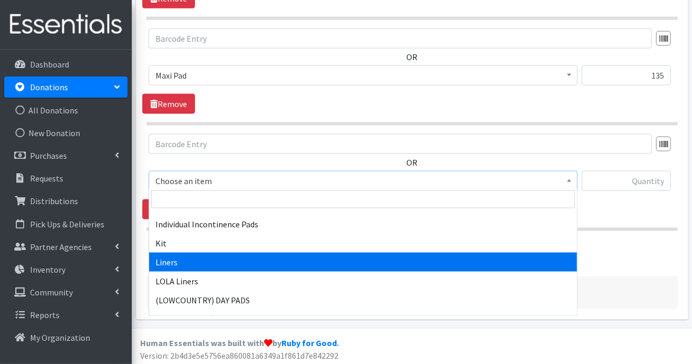
select select "7758"
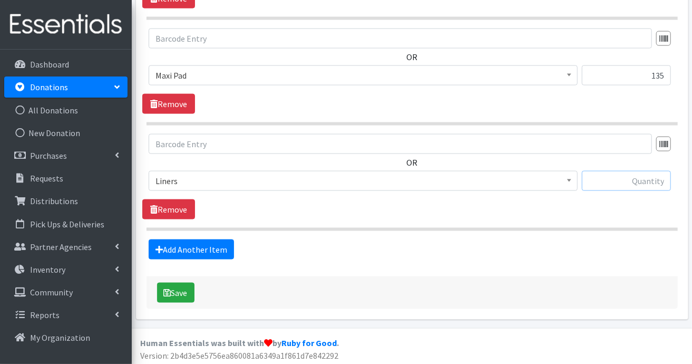
click at [600, 174] on input "text" at bounding box center [626, 181] width 89 height 20
type input "2420"
click at [193, 245] on link "Add Another Item" at bounding box center [191, 249] width 85 height 20
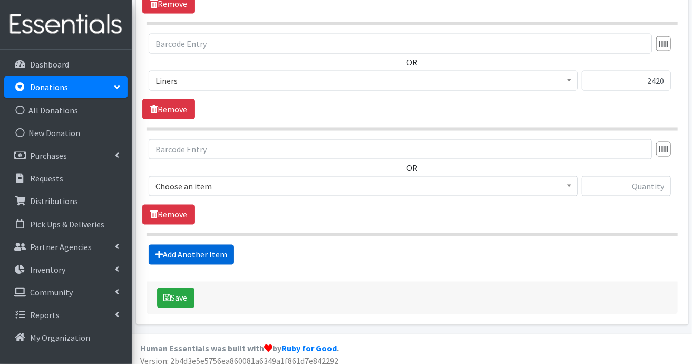
scroll to position [840, 0]
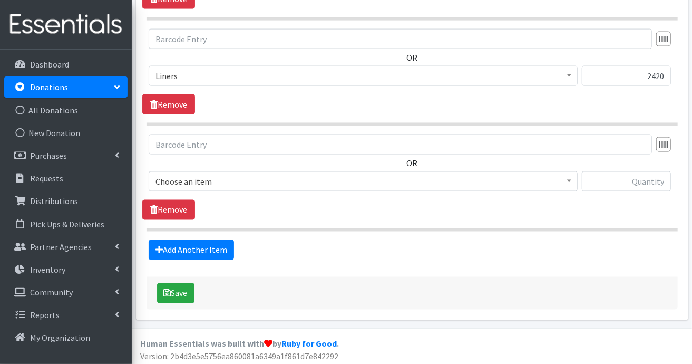
click at [569, 179] on span at bounding box center [569, 180] width 11 height 16
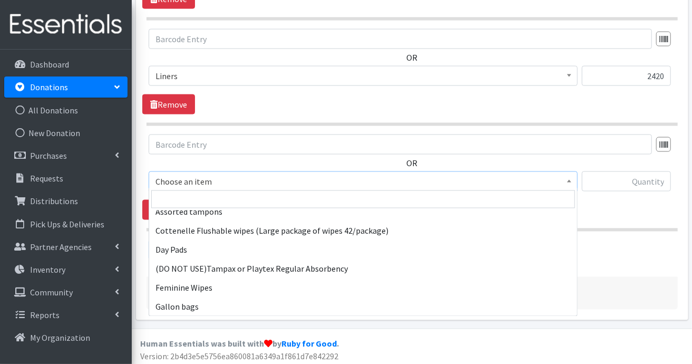
scroll to position [53, 0]
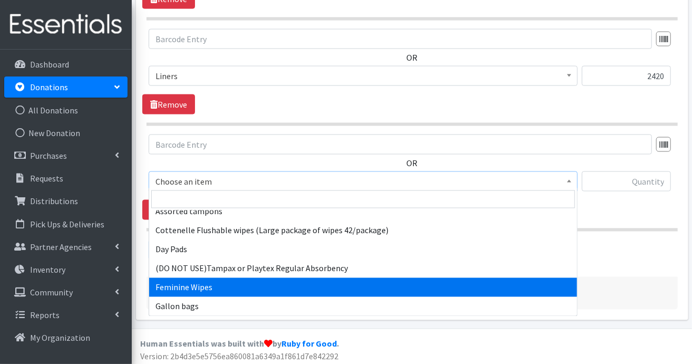
select select "7610"
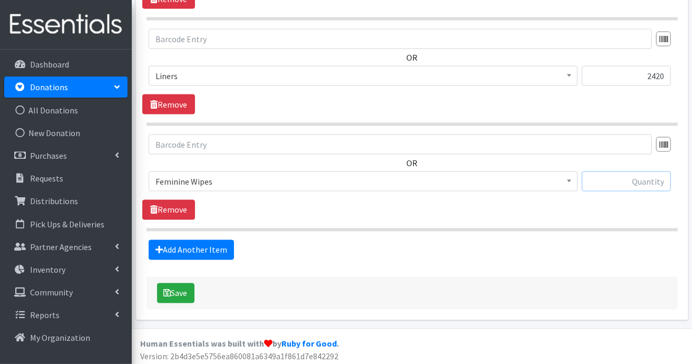
click at [627, 176] on input "text" at bounding box center [626, 181] width 89 height 20
type input "590"
click at [188, 246] on link "Add Another Item" at bounding box center [191, 250] width 85 height 20
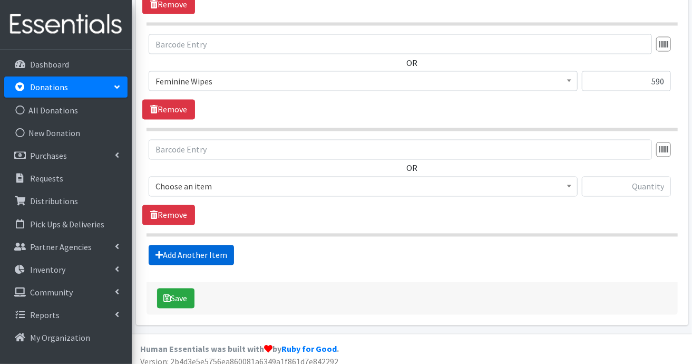
scroll to position [945, 0]
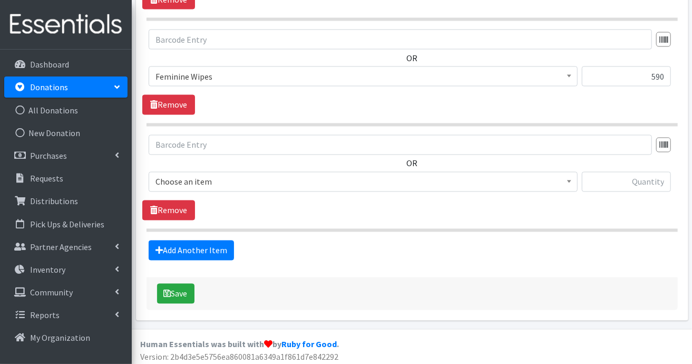
click at [571, 183] on span at bounding box center [569, 180] width 11 height 16
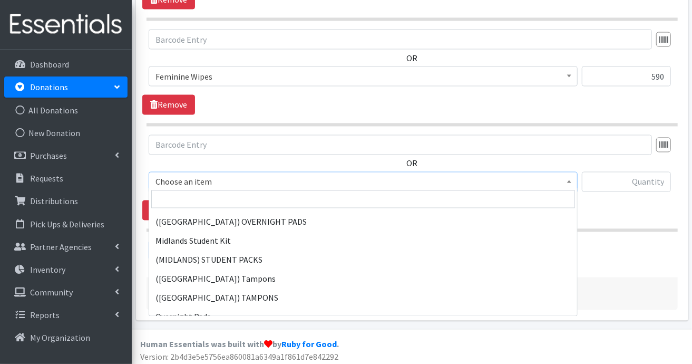
scroll to position [1020, 0]
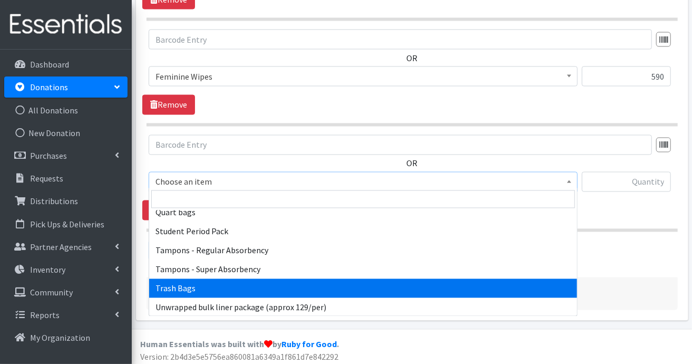
select select "15568"
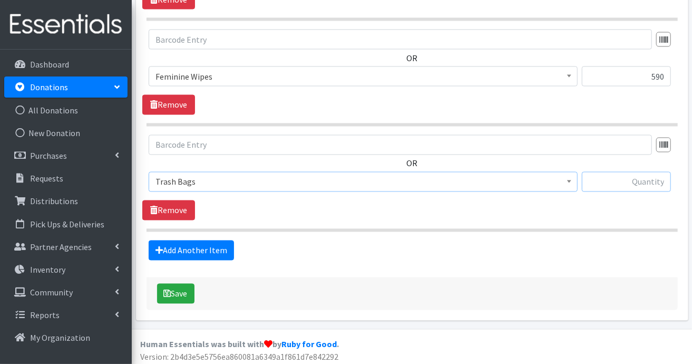
click at [611, 173] on input "text" at bounding box center [626, 182] width 89 height 20
type input "590"
click at [198, 248] on link "Add Another Item" at bounding box center [191, 250] width 85 height 20
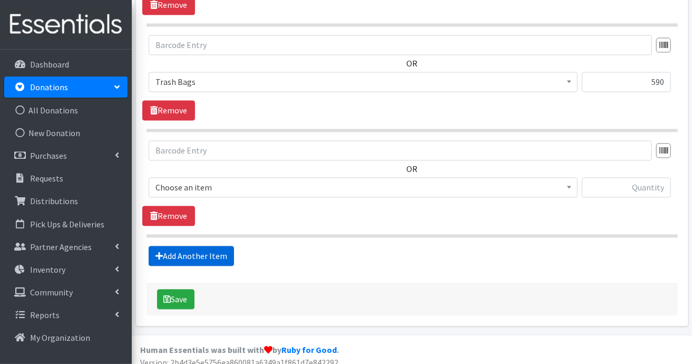
scroll to position [1050, 0]
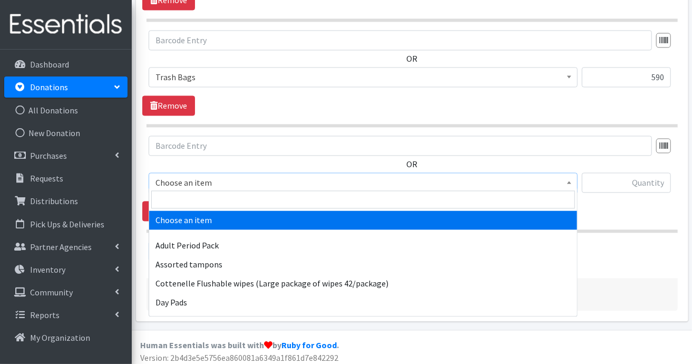
click at [567, 181] on b at bounding box center [569, 182] width 4 height 3
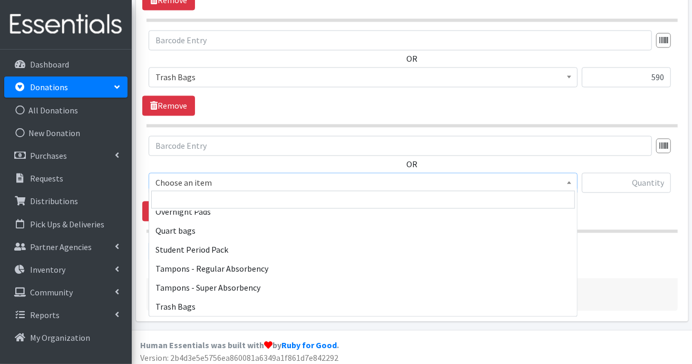
scroll to position [1020, 0]
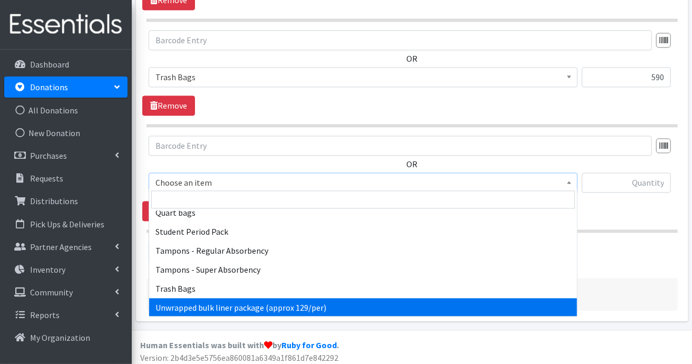
select select "13382"
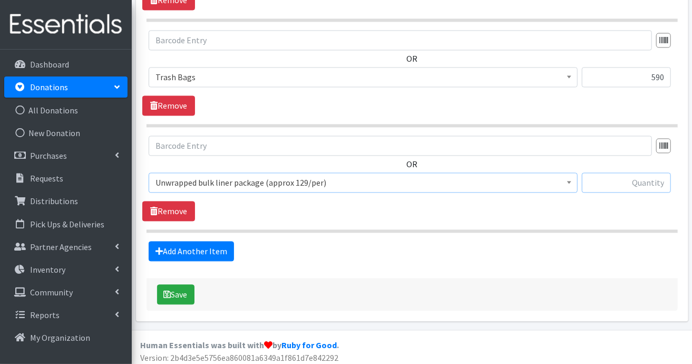
click at [627, 172] on input "text" at bounding box center [626, 182] width 89 height 20
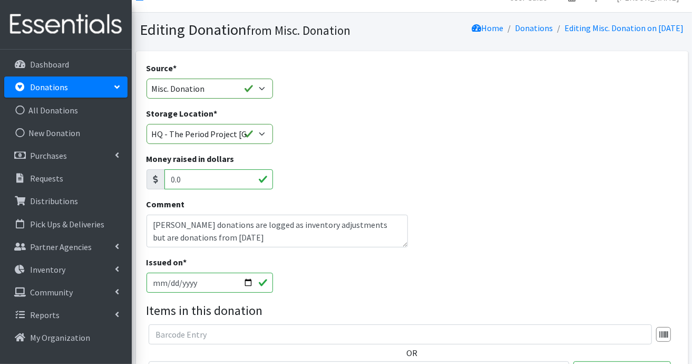
scroll to position [0, 0]
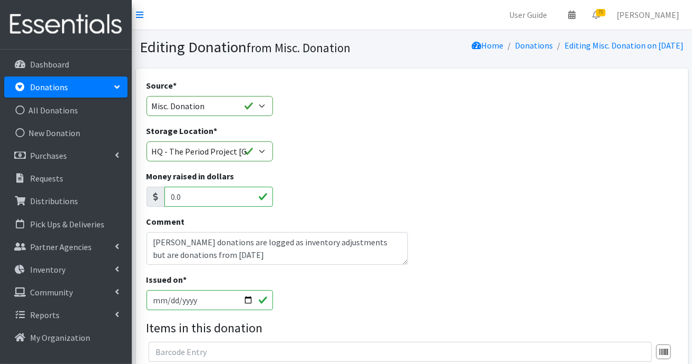
type input "129"
click at [280, 257] on textarea "Cydney Smith donations are logged as inventory adjustments but are donations fr…" at bounding box center [278, 248] width 262 height 33
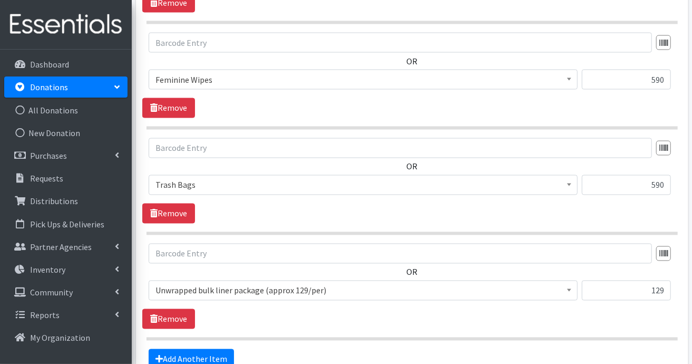
scroll to position [1002, 0]
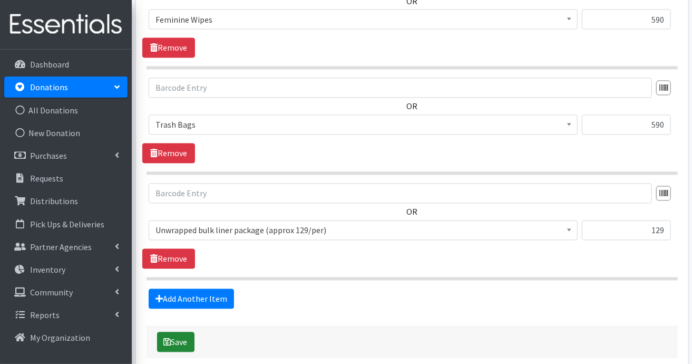
type textarea "[PERSON_NAME] - USC Volunteer - Supply Drive - Drop Off [DATE]"
click at [187, 337] on button "Save" at bounding box center [175, 342] width 37 height 20
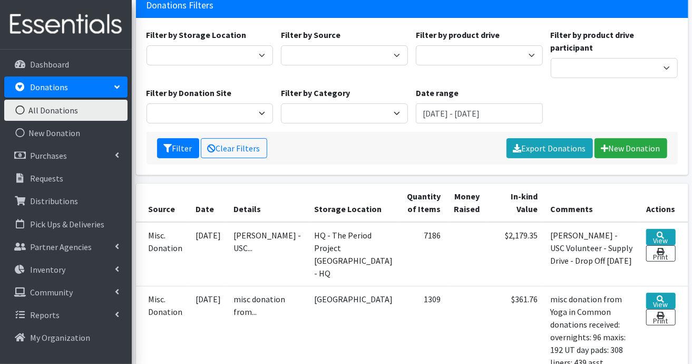
scroll to position [105, 0]
